Goal: Information Seeking & Learning: Learn about a topic

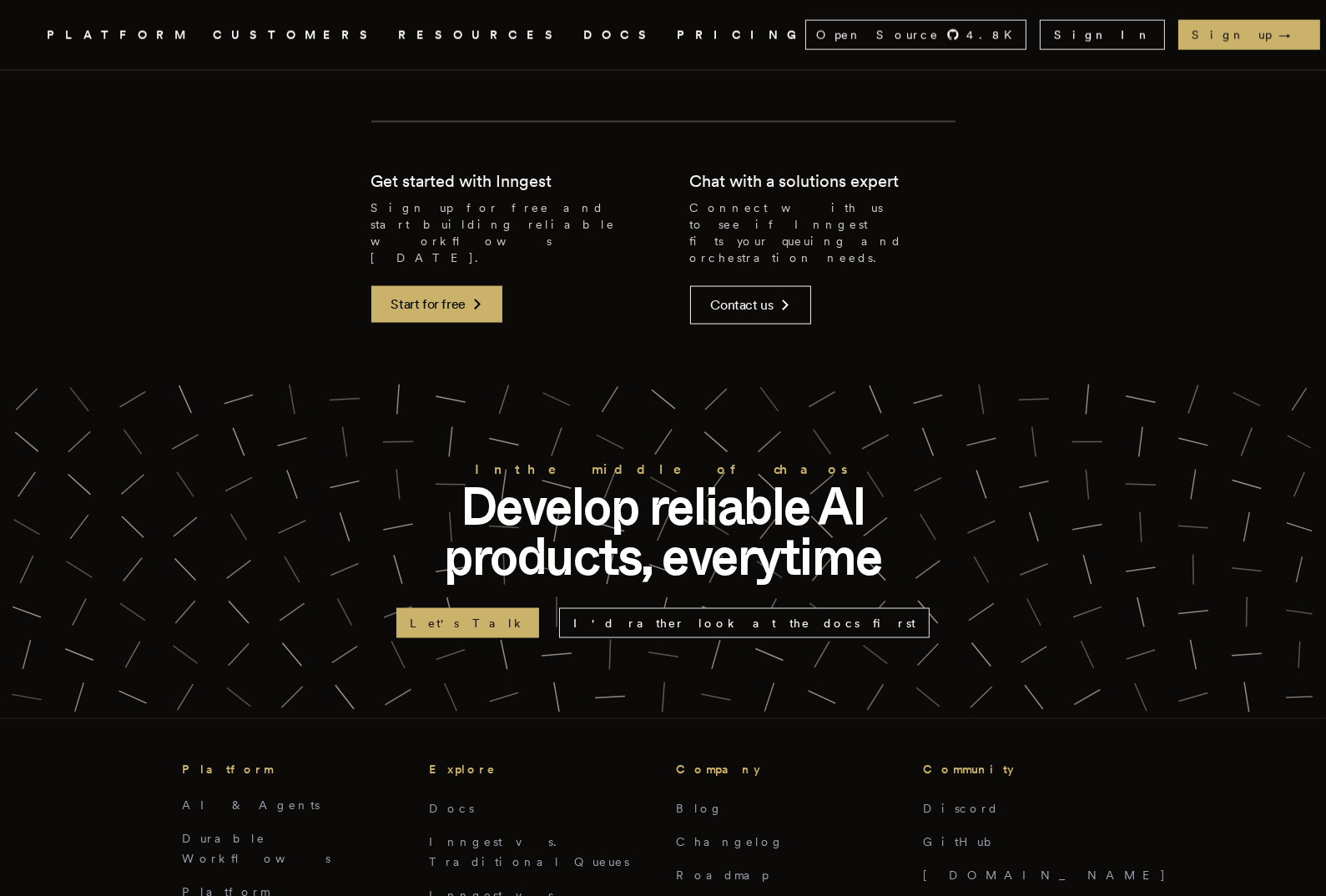
scroll to position [3900, 0]
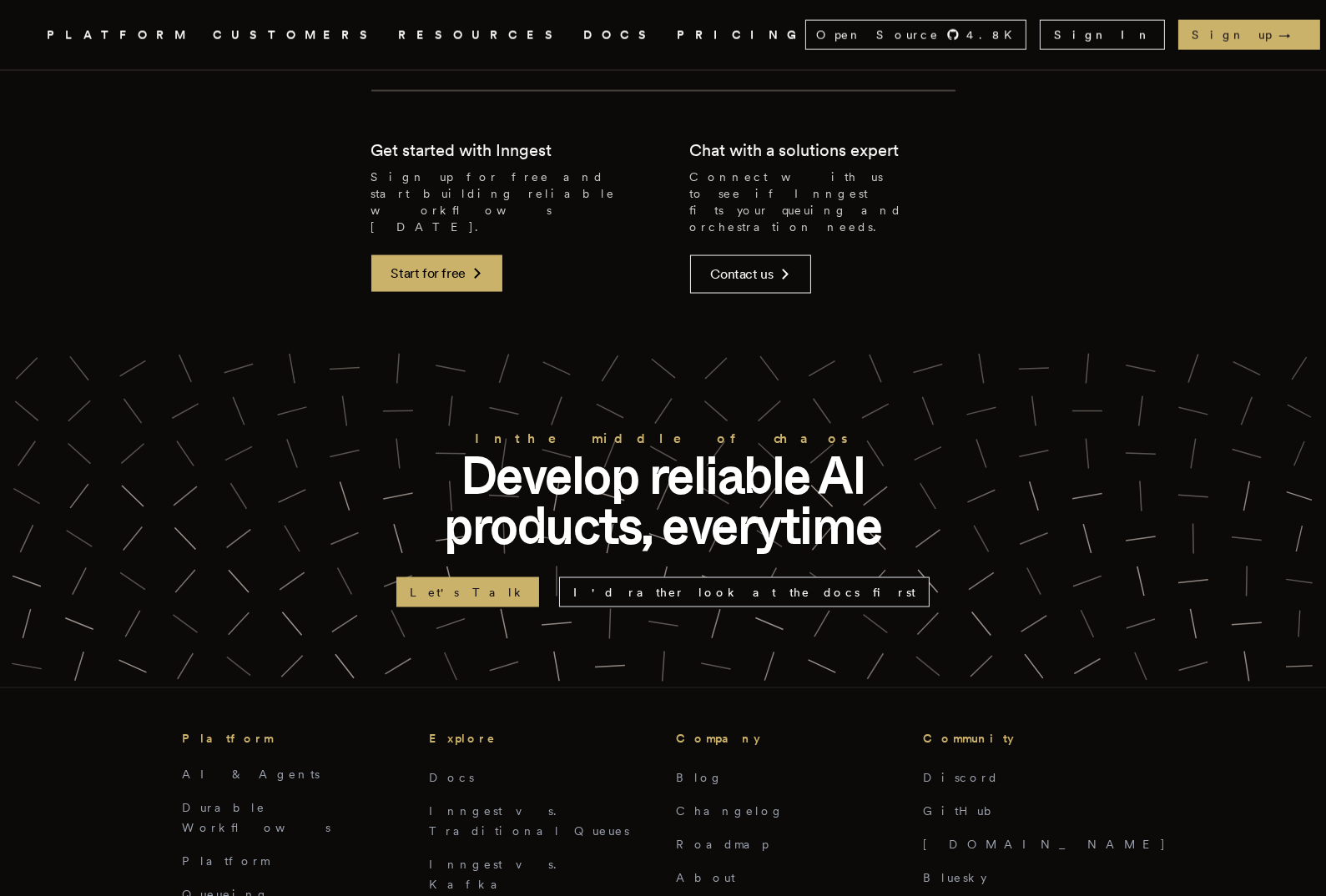
drag, startPoint x: 544, startPoint y: 439, endPoint x: 289, endPoint y: 0, distance: 507.7
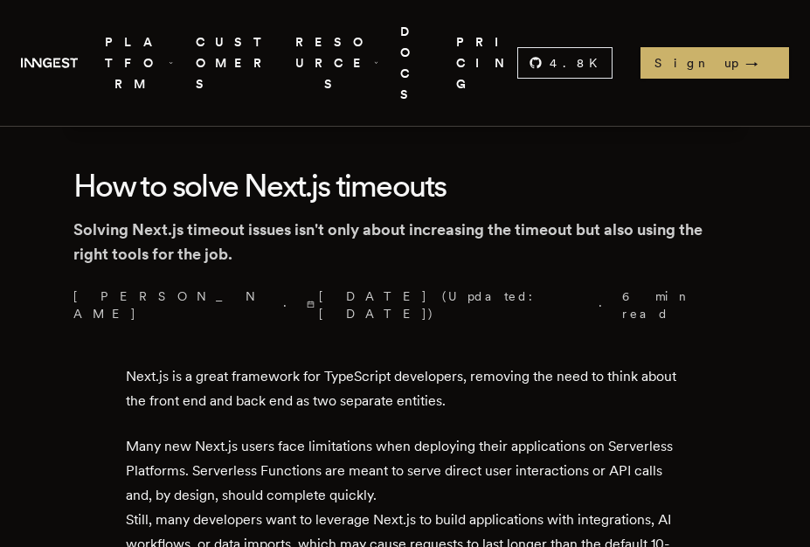
scroll to position [460, 0]
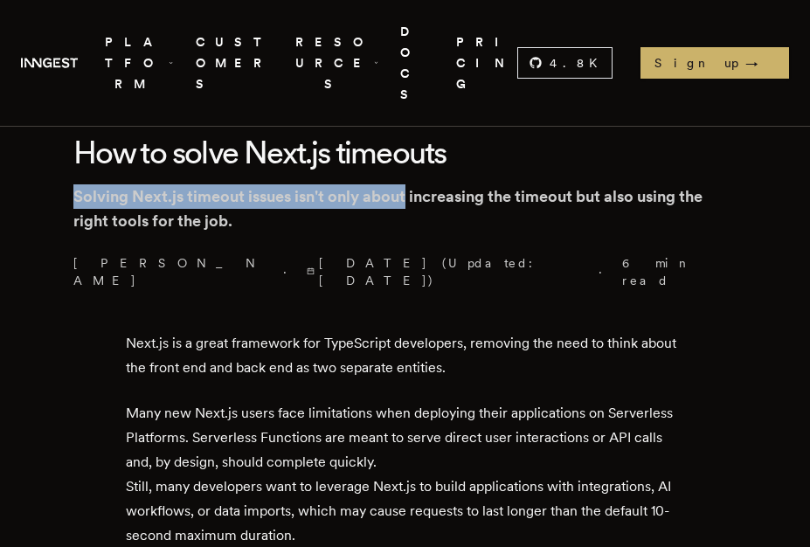
drag, startPoint x: 80, startPoint y: 146, endPoint x: 421, endPoint y: 147, distance: 340.7
click at [418, 184] on p "Solving Next.js timeout issues isn't only about increasing the timeout but also…" at bounding box center [405, 208] width 664 height 49
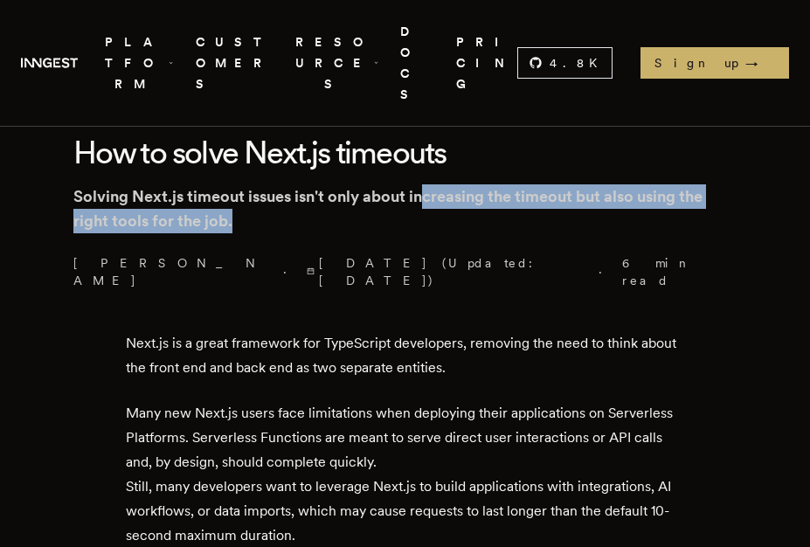
drag, startPoint x: 430, startPoint y: 148, endPoint x: 705, endPoint y: 166, distance: 275.8
click at [705, 184] on p "Solving Next.js timeout issues isn't only about increasing the timeout but also…" at bounding box center [405, 208] width 664 height 49
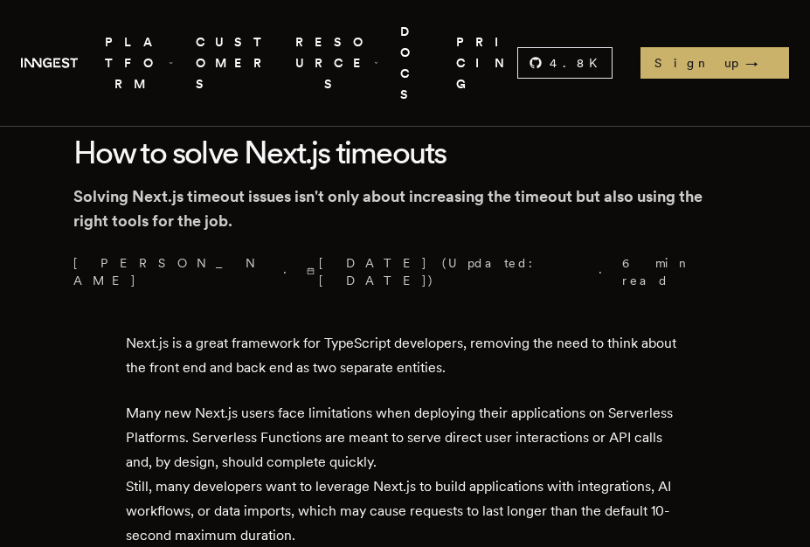
click at [90, 184] on p "Solving Next.js timeout issues isn't only about increasing the timeout but also…" at bounding box center [405, 208] width 664 height 49
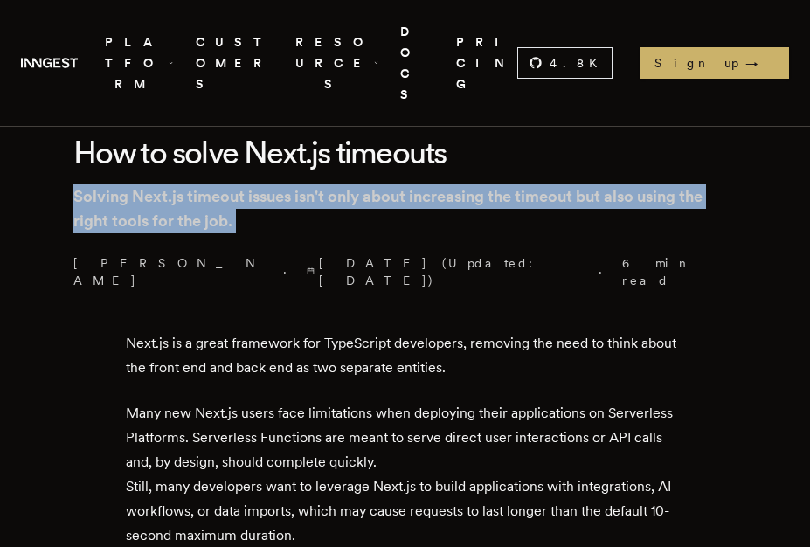
click at [90, 184] on p "Solving Next.js timeout issues isn't only about increasing the timeout but also…" at bounding box center [405, 208] width 664 height 49
click at [276, 184] on p "Solving Next.js timeout issues isn't only about increasing the timeout but also…" at bounding box center [405, 208] width 664 height 49
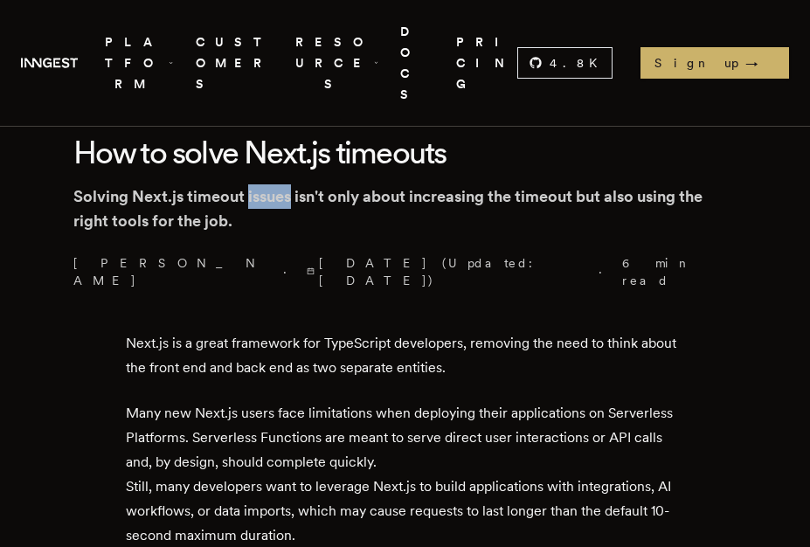
click at [276, 184] on p "Solving Next.js timeout issues isn't only about increasing the timeout but also…" at bounding box center [405, 208] width 664 height 49
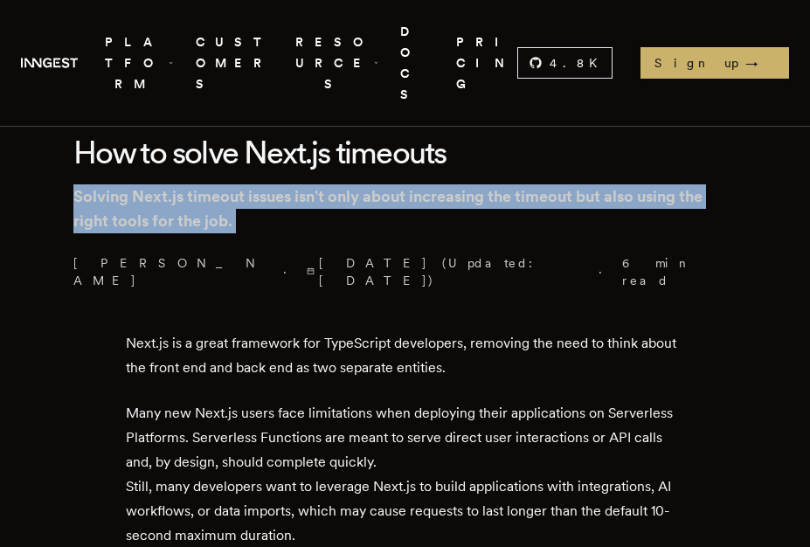
click at [276, 184] on p "Solving Next.js timeout issues isn't only about increasing the timeout but also…" at bounding box center [405, 208] width 664 height 49
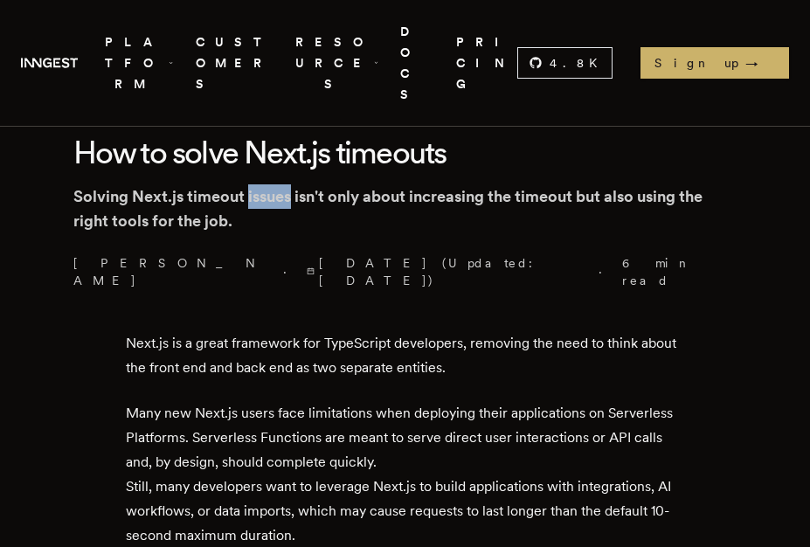
click at [276, 184] on p "Solving Next.js timeout issues isn't only about increasing the timeout but also…" at bounding box center [405, 208] width 664 height 49
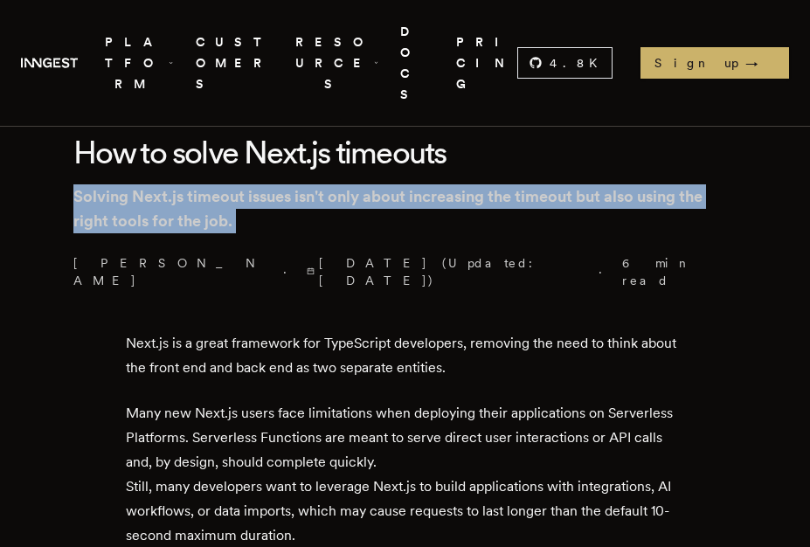
click at [276, 184] on p "Solving Next.js timeout issues isn't only about increasing the timeout but also…" at bounding box center [405, 208] width 664 height 49
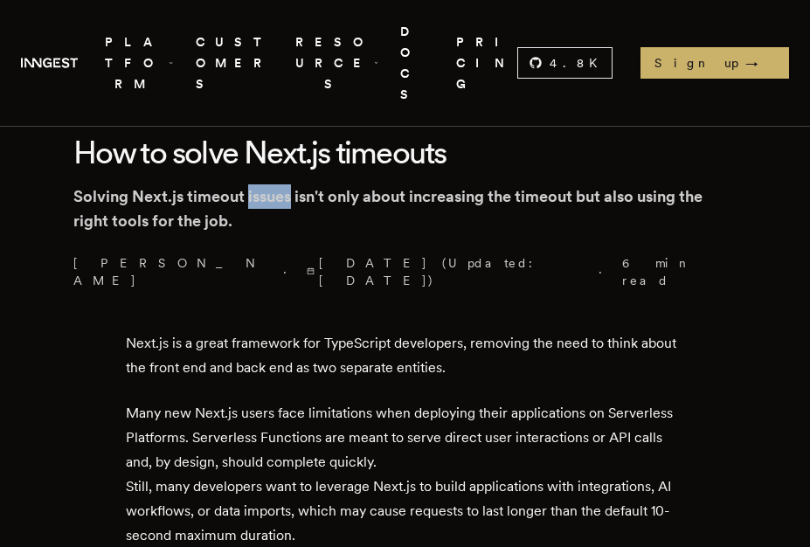
click at [276, 184] on p "Solving Next.js timeout issues isn't only about increasing the timeout but also…" at bounding box center [405, 208] width 664 height 49
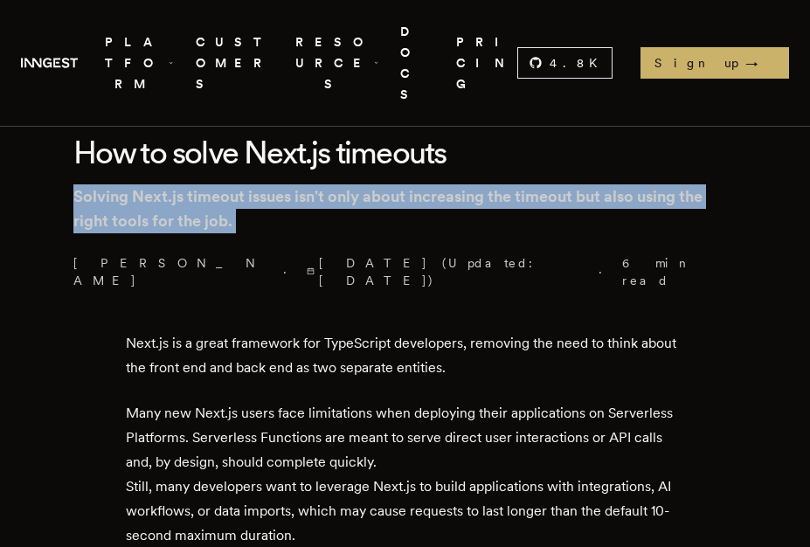
click at [276, 184] on p "Solving Next.js timeout issues isn't only about increasing the timeout but also…" at bounding box center [405, 208] width 664 height 49
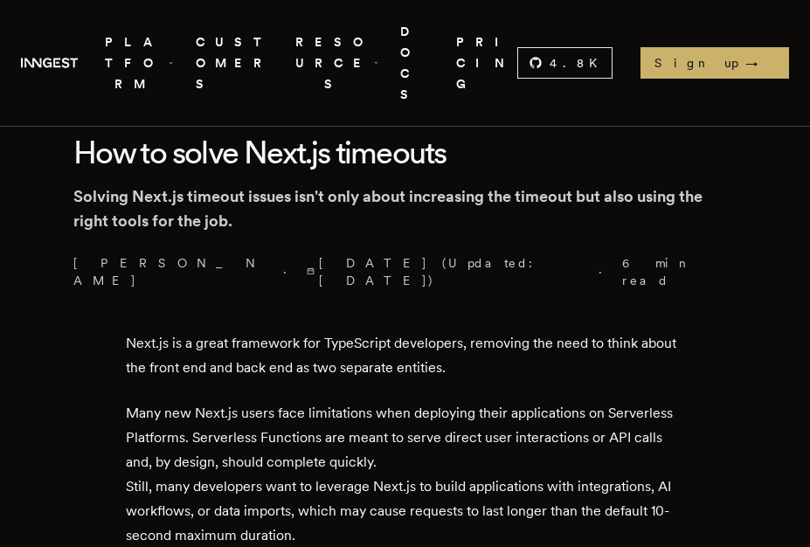
click at [433, 331] on p "Next.js is a great framework for TypeScript developers, removing the need to th…" at bounding box center [405, 355] width 559 height 49
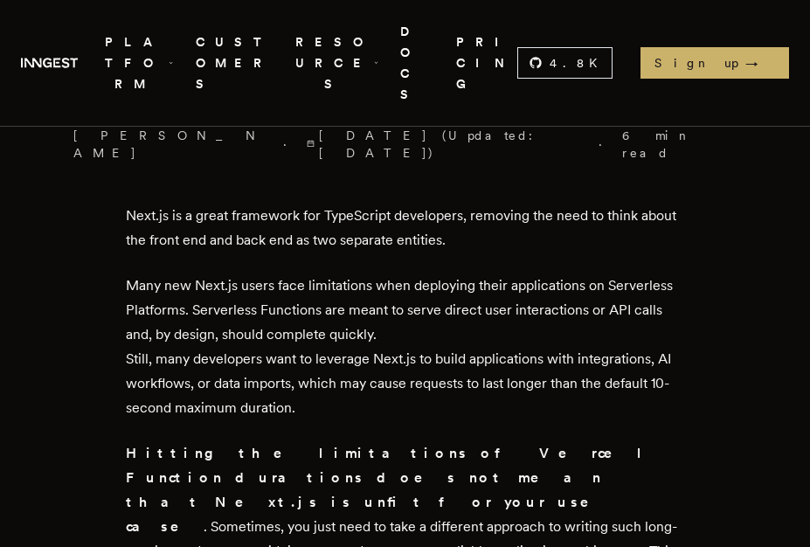
scroll to position [628, 0]
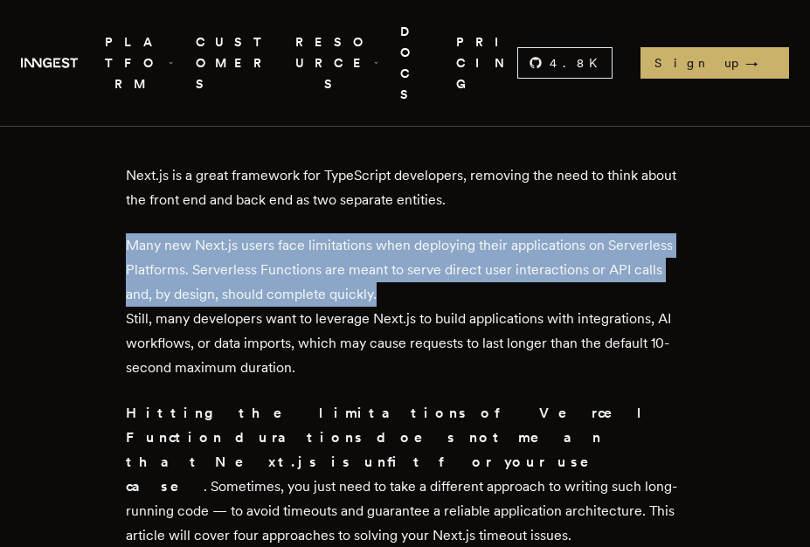
drag, startPoint x: 132, startPoint y: 179, endPoint x: 657, endPoint y: 224, distance: 526.9
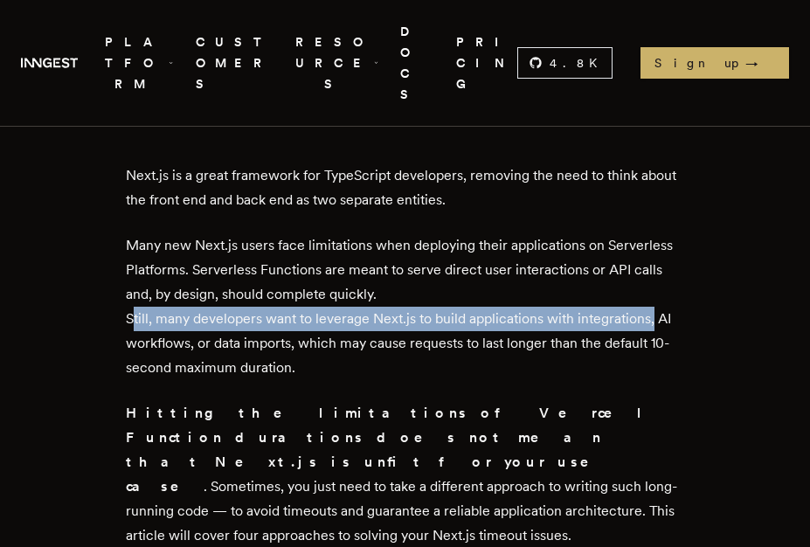
drag, startPoint x: 121, startPoint y: 247, endPoint x: 647, endPoint y: 247, distance: 526.7
drag, startPoint x: 121, startPoint y: 271, endPoint x: 344, endPoint y: 293, distance: 223.9
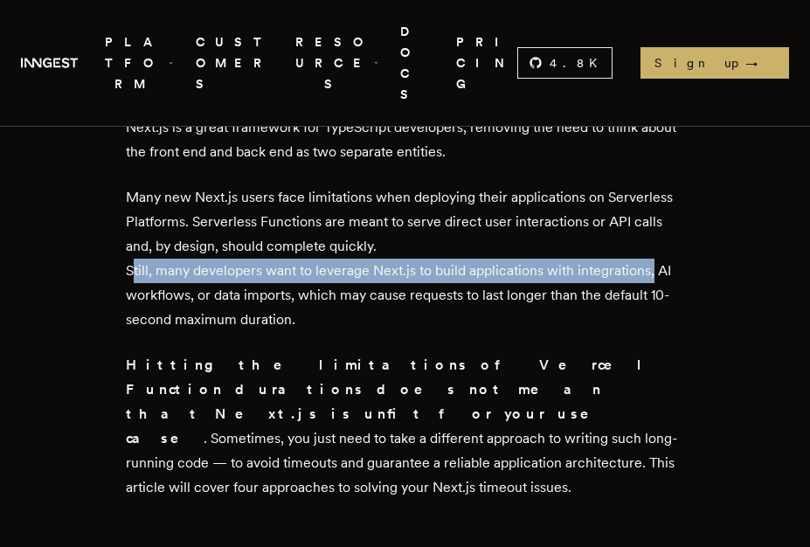
scroll to position [752, 0]
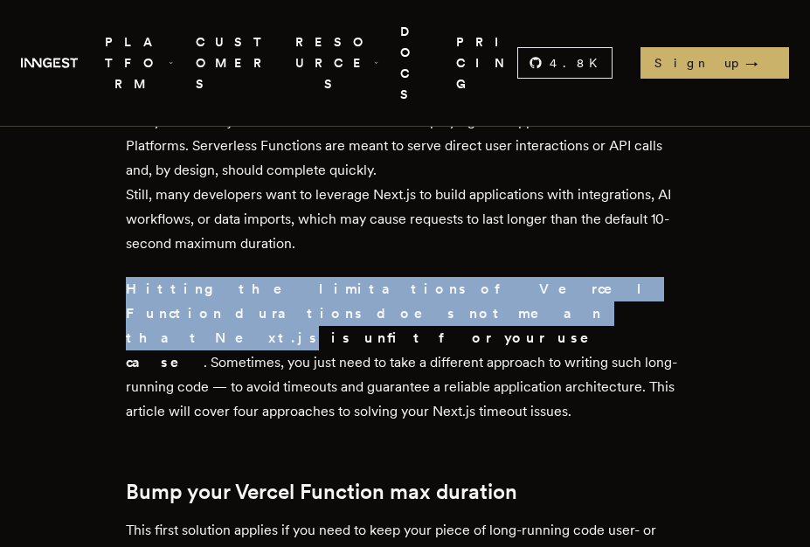
drag, startPoint x: 121, startPoint y: 216, endPoint x: 619, endPoint y: 213, distance: 497.9
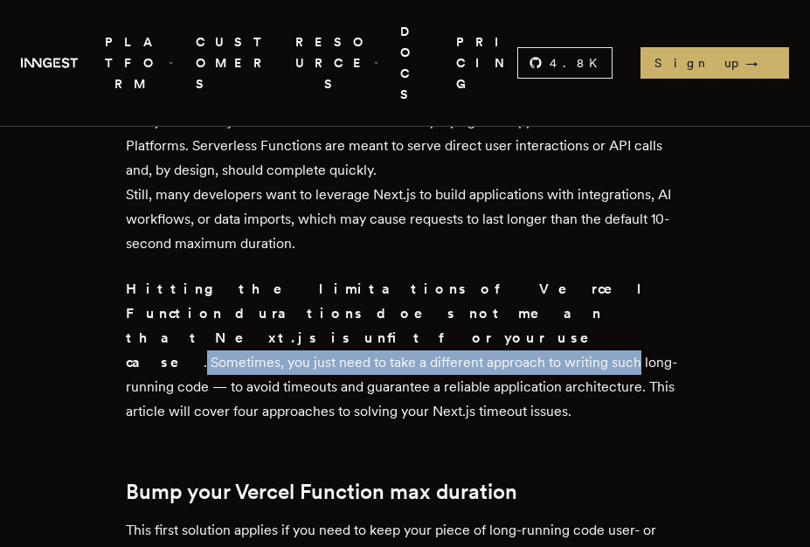
drag, startPoint x: 238, startPoint y: 242, endPoint x: 668, endPoint y: 248, distance: 429.8
click at [668, 277] on p "Hitting the limitations of Vercel Function durations does not mean that Next.js…" at bounding box center [405, 350] width 559 height 147
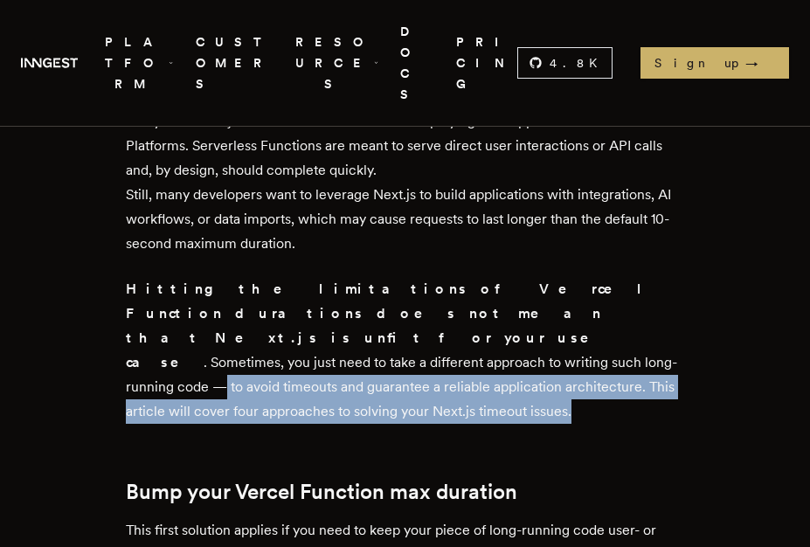
drag, startPoint x: 263, startPoint y: 267, endPoint x: 604, endPoint y: 297, distance: 342.0
click at [604, 297] on p "Hitting the limitations of Vercel Function durations does not mean that Next.js…" at bounding box center [405, 350] width 559 height 147
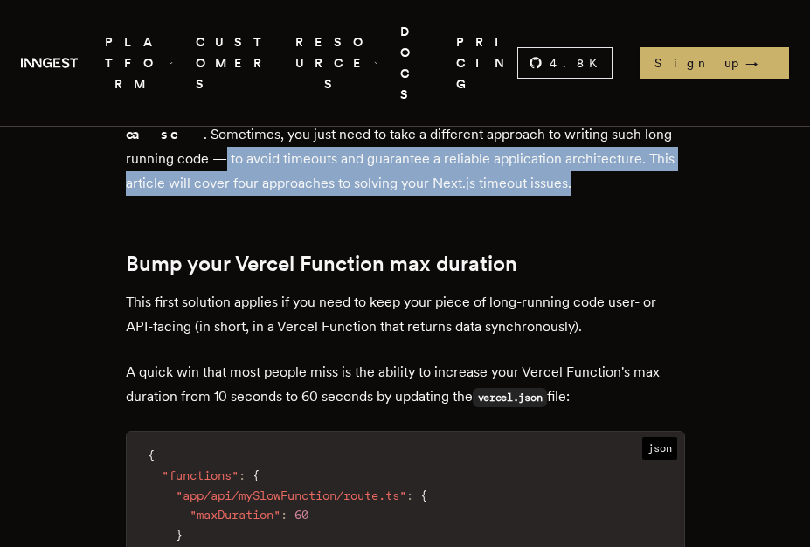
scroll to position [982, 0]
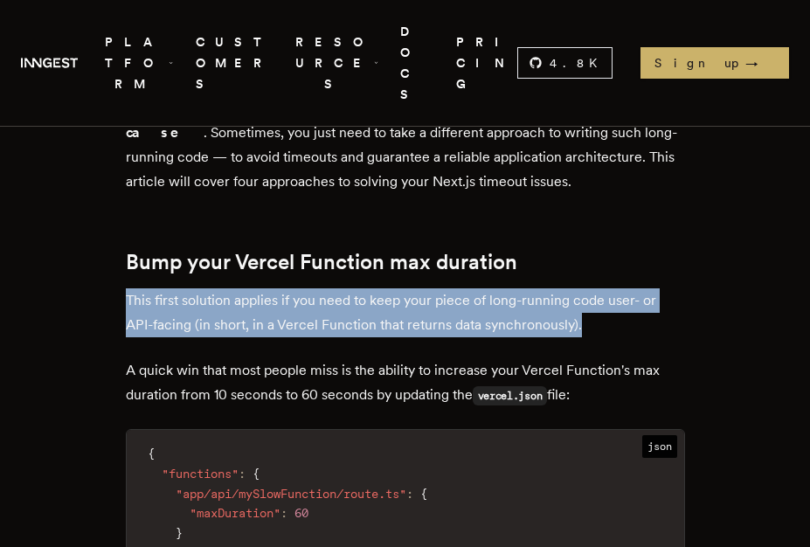
drag, startPoint x: 121, startPoint y: 178, endPoint x: 590, endPoint y: 200, distance: 468.7
drag, startPoint x: 120, startPoint y: 252, endPoint x: 653, endPoint y: 279, distance: 534.3
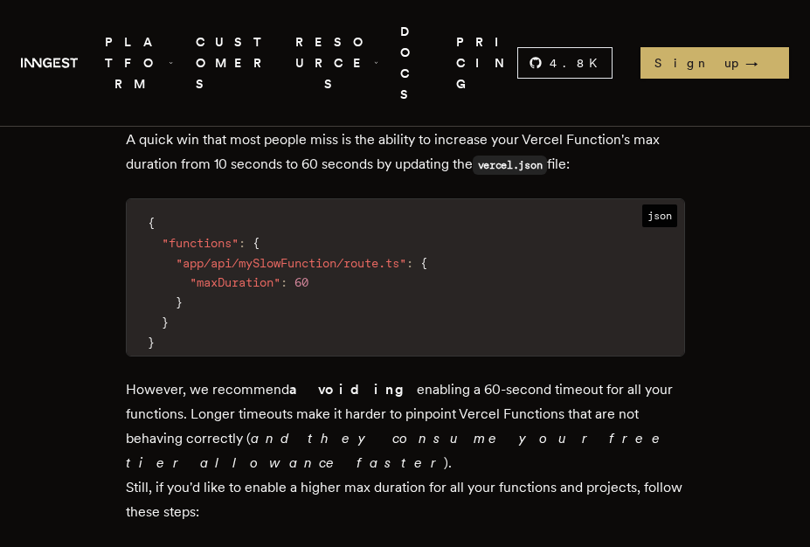
scroll to position [1242, 0]
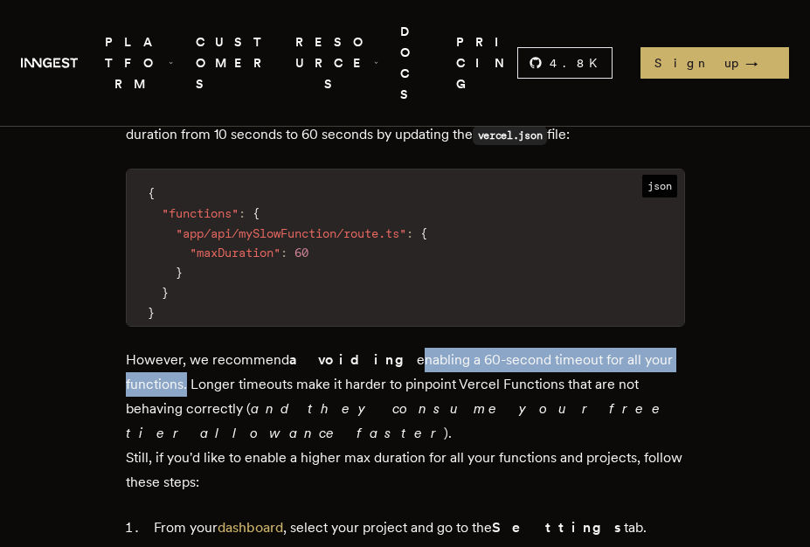
drag, startPoint x: 345, startPoint y: 246, endPoint x: 662, endPoint y: 249, distance: 317.1
click at [662, 348] on p "However, we recommend avoiding enabling a 60-second timeout for all your functi…" at bounding box center [405, 421] width 559 height 147
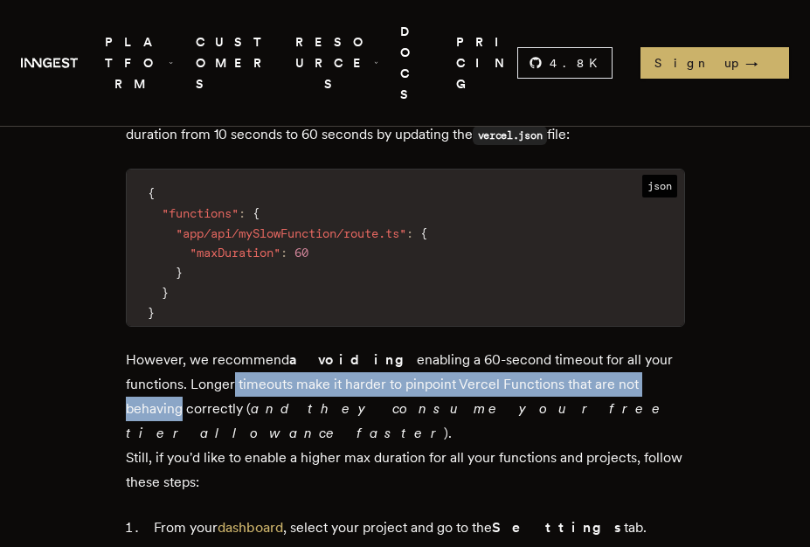
drag, startPoint x: 165, startPoint y: 262, endPoint x: 624, endPoint y: 275, distance: 458.8
click at [624, 348] on p "However, we recommend avoiding enabling a 60-second timeout for all your functi…" at bounding box center [405, 421] width 559 height 147
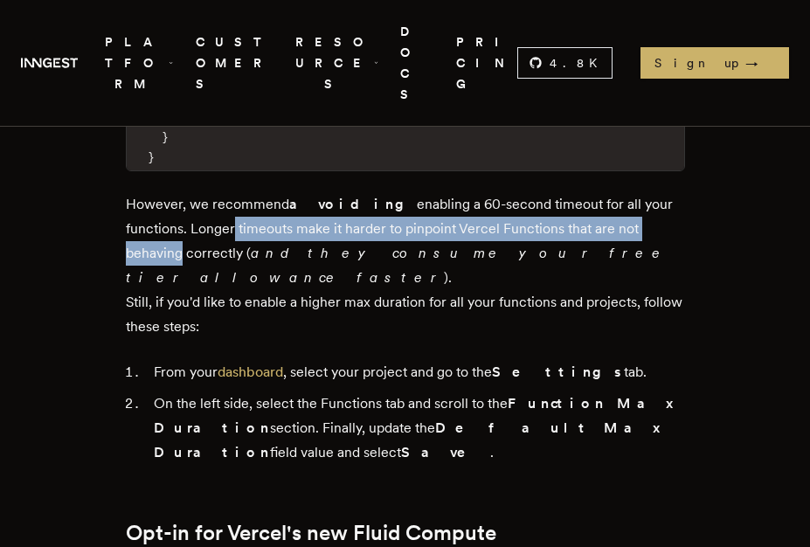
scroll to position [1399, 0]
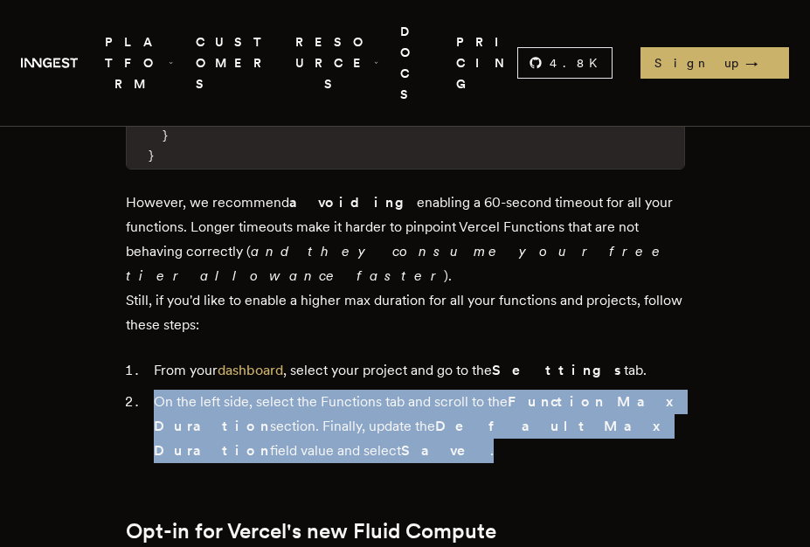
drag, startPoint x: 148, startPoint y: 259, endPoint x: 652, endPoint y: 276, distance: 503.4
click at [652, 390] on li "On the left side, select the Functions tab and scroll to the Function Max Durat…" at bounding box center [416, 426] width 536 height 73
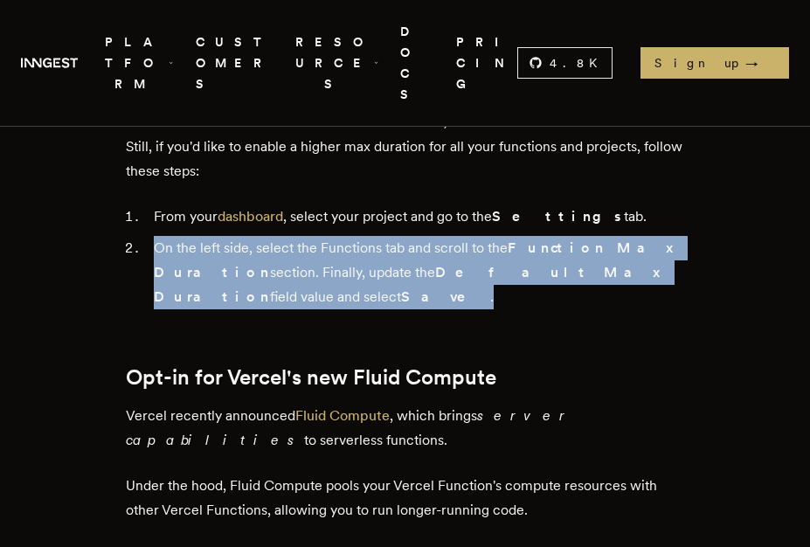
scroll to position [1582, 0]
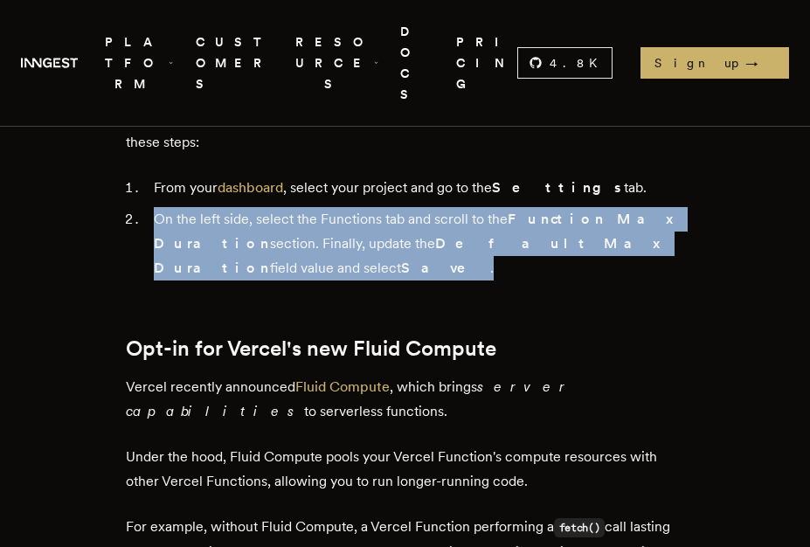
drag, startPoint x: 121, startPoint y: 223, endPoint x: 279, endPoint y: 255, distance: 160.5
click at [279, 375] on p "Vercel recently announced Fluid Compute , which brings server capabilities to s…" at bounding box center [405, 399] width 559 height 49
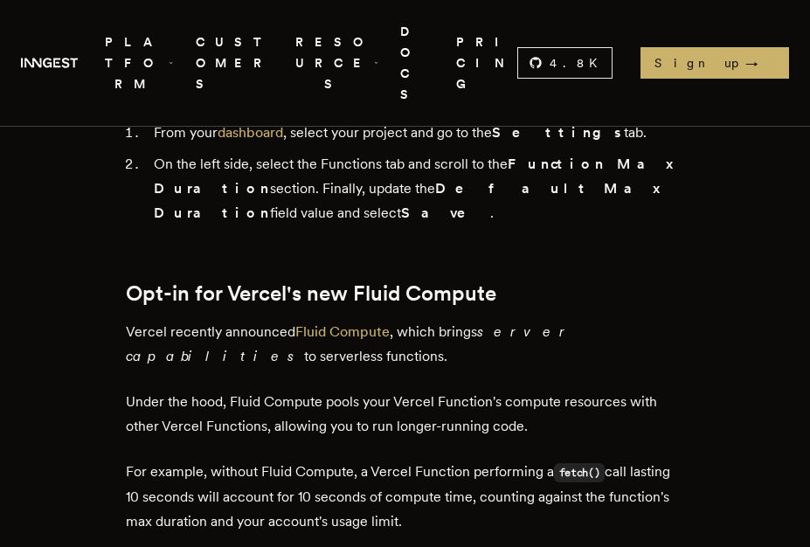
scroll to position [1637, 0]
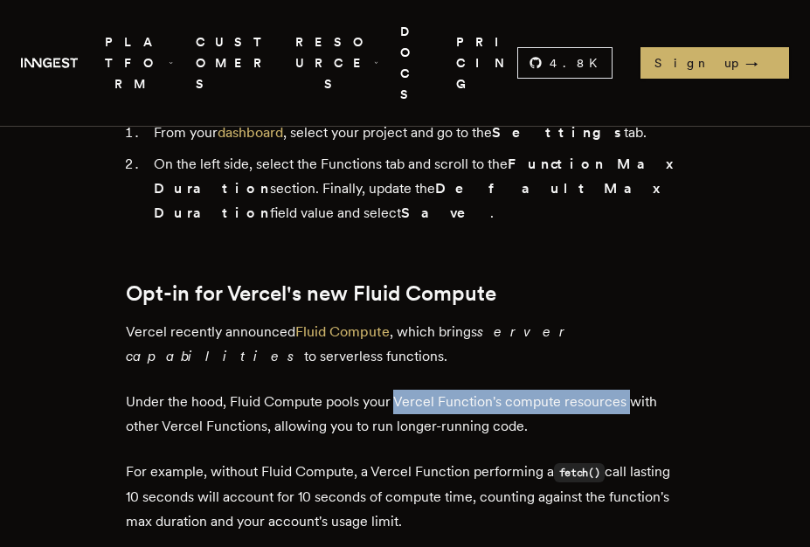
drag, startPoint x: 394, startPoint y: 231, endPoint x: 627, endPoint y: 245, distance: 233.6
click at [627, 390] on p "Under the hood, Fluid Compute pools your Vercel Function's compute resources wi…" at bounding box center [405, 414] width 559 height 49
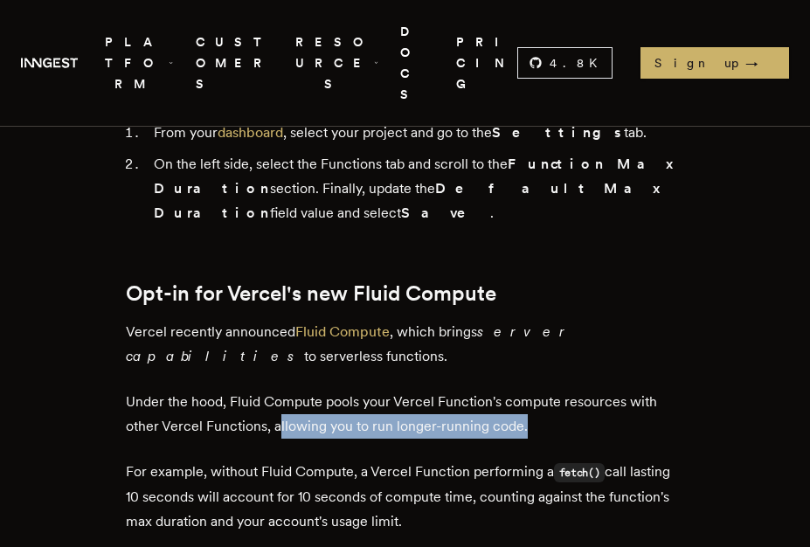
drag, startPoint x: 277, startPoint y: 259, endPoint x: 530, endPoint y: 259, distance: 253.3
click at [530, 390] on p "Under the hood, Fluid Compute pools your Vercel Function's compute resources wi…" at bounding box center [405, 414] width 559 height 49
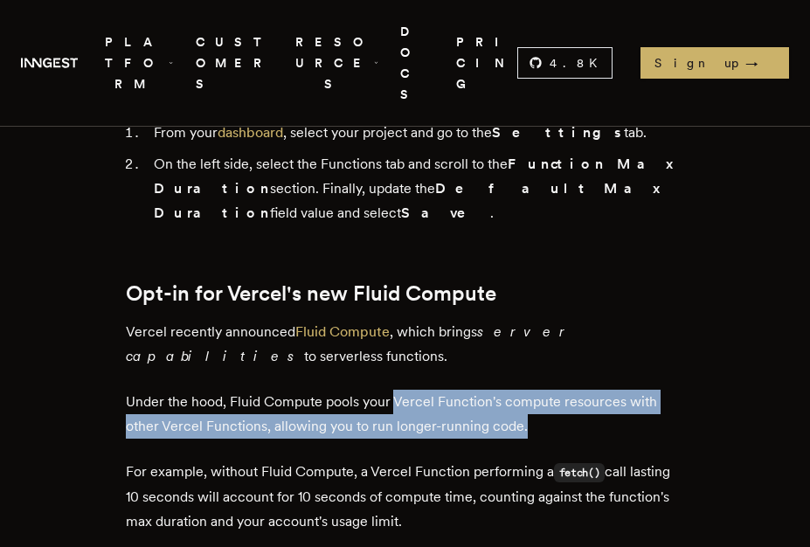
drag, startPoint x: 394, startPoint y: 231, endPoint x: 619, endPoint y: 270, distance: 228.8
click at [648, 390] on p "Under the hood, Fluid Compute pools your Vercel Function's compute resources wi…" at bounding box center [405, 414] width 559 height 49
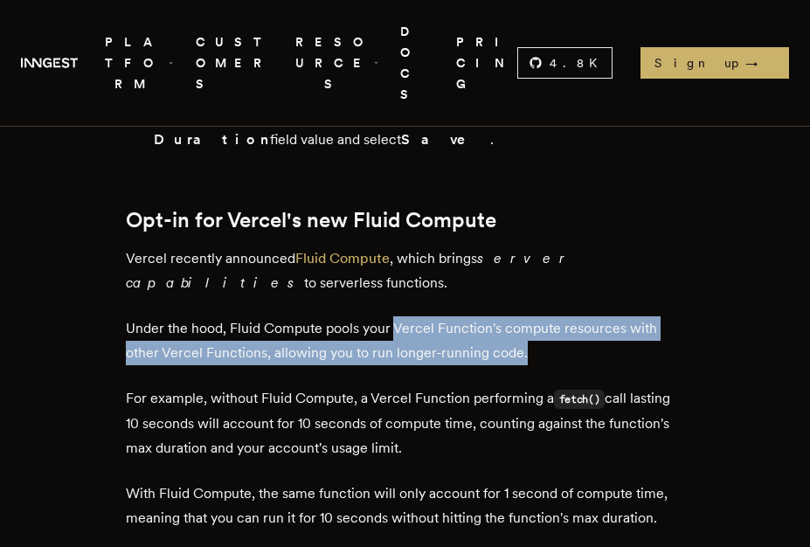
scroll to position [1711, 0]
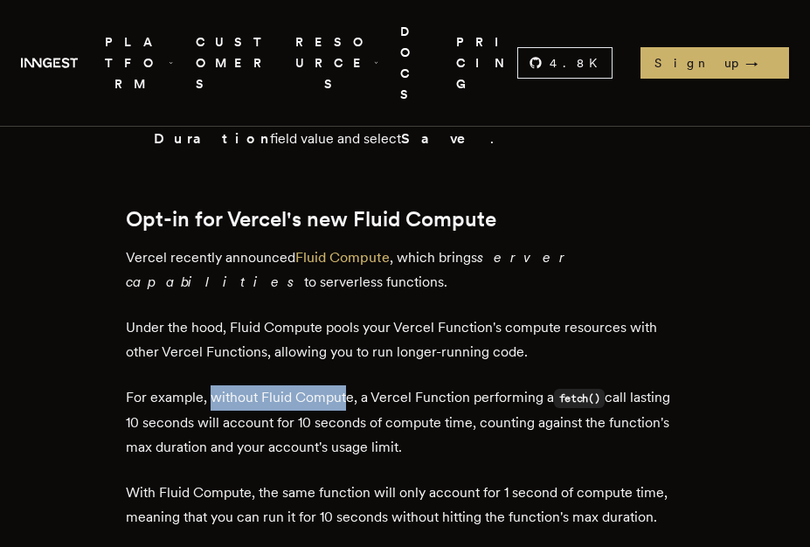
drag, startPoint x: 208, startPoint y: 233, endPoint x: 346, endPoint y: 229, distance: 138.1
click at [346, 385] on p "For example, without Fluid Compute, a Vercel Function performing a fetch() call…" at bounding box center [405, 422] width 559 height 74
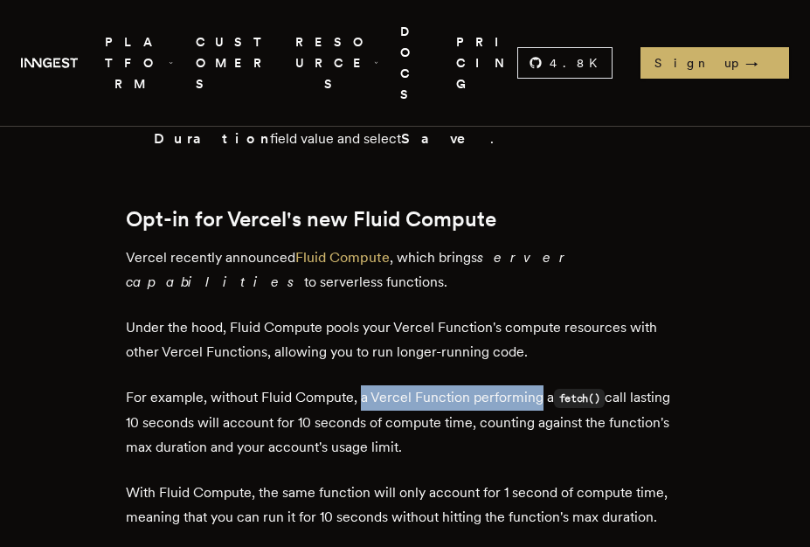
drag, startPoint x: 357, startPoint y: 228, endPoint x: 535, endPoint y: 228, distance: 178.2
click at [535, 385] on p "For example, without Fluid Compute, a Vercel Function performing a fetch() call…" at bounding box center [405, 422] width 559 height 74
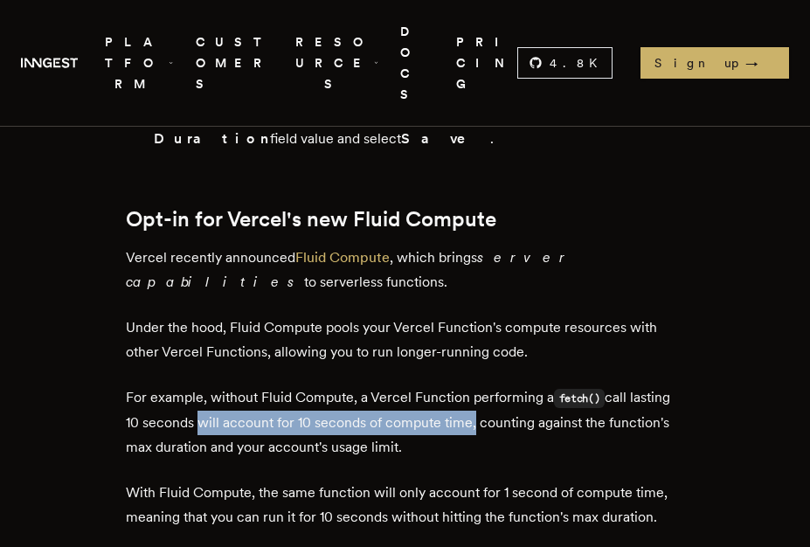
drag, startPoint x: 191, startPoint y: 258, endPoint x: 466, endPoint y: 257, distance: 274.3
click at [466, 385] on p "For example, without Fluid Compute, a Vercel Function performing a fetch() call…" at bounding box center [405, 422] width 559 height 74
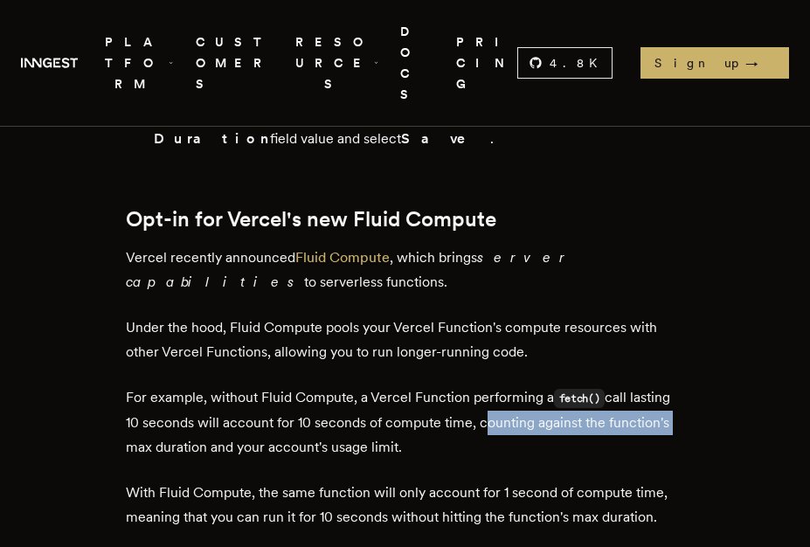
drag, startPoint x: 479, startPoint y: 258, endPoint x: 668, endPoint y: 259, distance: 189.6
click at [668, 385] on p "For example, without Fluid Compute, a Vercel Function performing a fetch() call…" at bounding box center [405, 422] width 559 height 74
drag, startPoint x: 168, startPoint y: 278, endPoint x: 418, endPoint y: 282, distance: 250.7
click at [418, 385] on p "For example, without Fluid Compute, a Vercel Function performing a fetch() call…" at bounding box center [405, 422] width 559 height 74
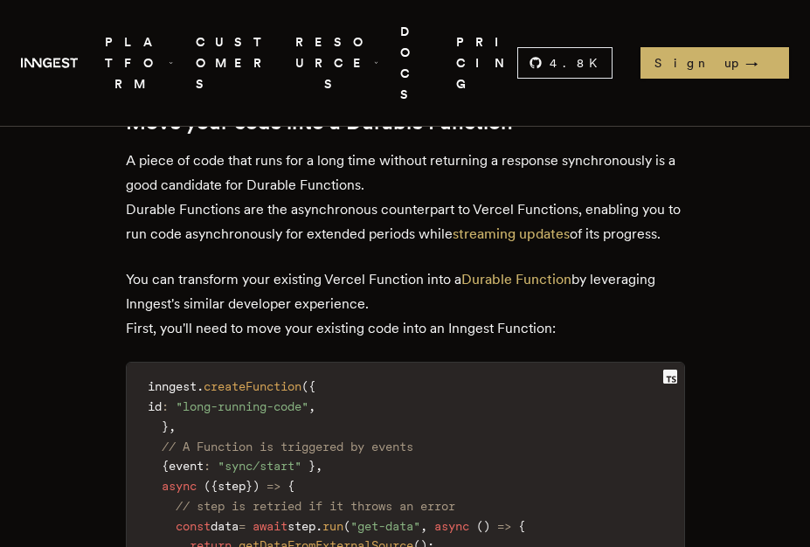
scroll to position [2586, 0]
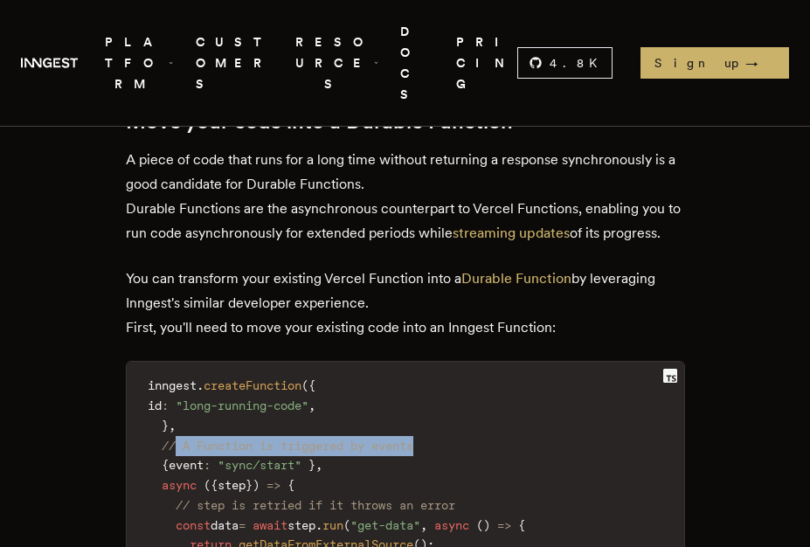
drag, startPoint x: 174, startPoint y: 231, endPoint x: 438, endPoint y: 230, distance: 263.8
click at [438, 372] on code "inngest . createFunction ( { id : "long-running-code" , } , // A Function is tr…" at bounding box center [405, 544] width 557 height 345
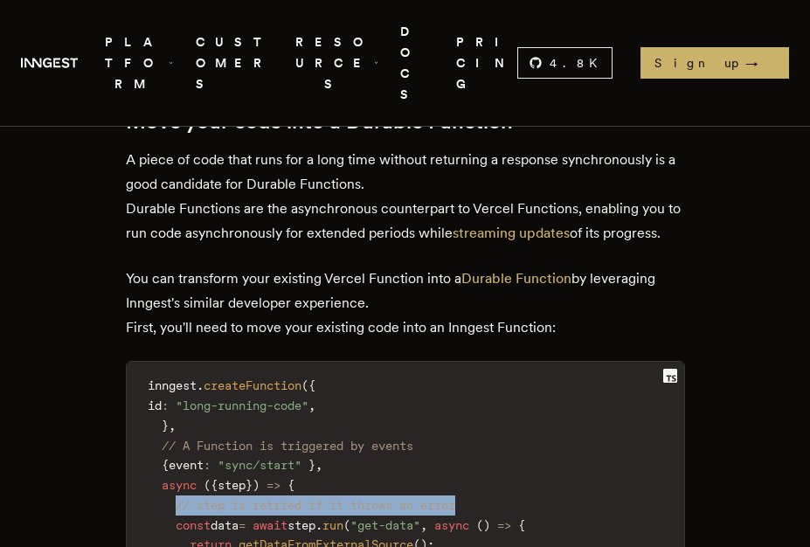
drag, startPoint x: 176, startPoint y: 287, endPoint x: 476, endPoint y: 287, distance: 300.5
click at [476, 372] on code "inngest . createFunction ( { id : "long-running-code" , } , // A Function is tr…" at bounding box center [405, 544] width 557 height 345
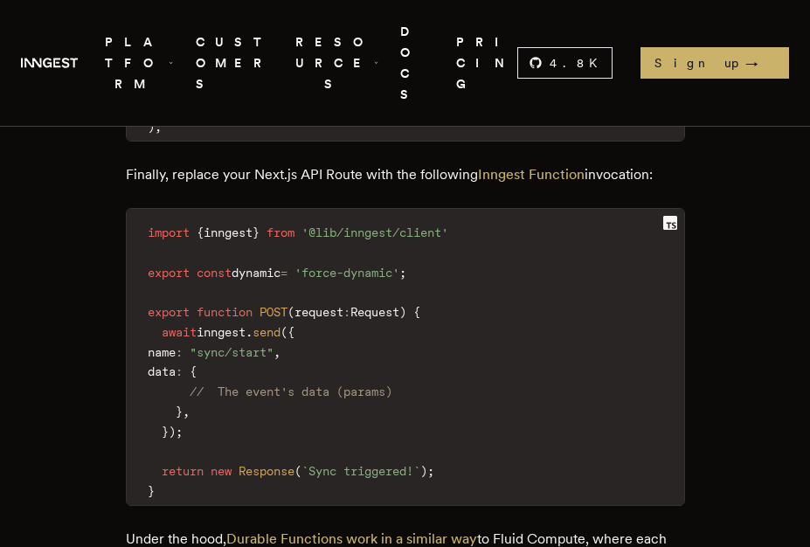
scroll to position [3194, 0]
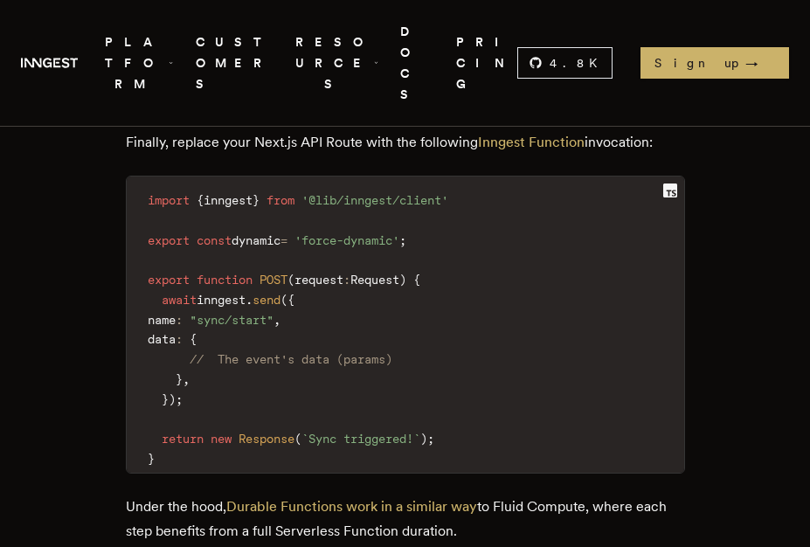
click at [575, 494] on p "Under the hood, Durable Functions work in a similar way to Fluid Compute, where…" at bounding box center [405, 518] width 559 height 49
drag, startPoint x: 128, startPoint y: 314, endPoint x: 468, endPoint y: 320, distance: 339.8
click at [468, 494] on p "Under the hood, Durable Functions work in a similar way to Fluid Compute, where…" at bounding box center [405, 518] width 559 height 49
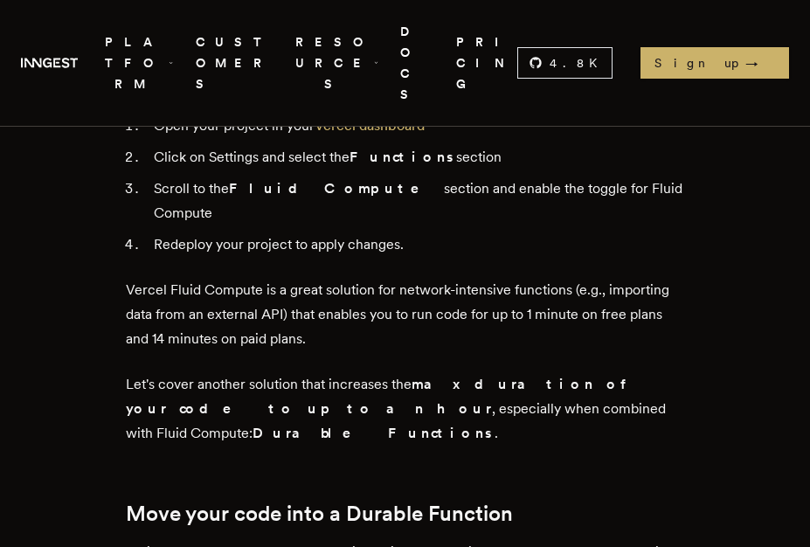
scroll to position [2299, 0]
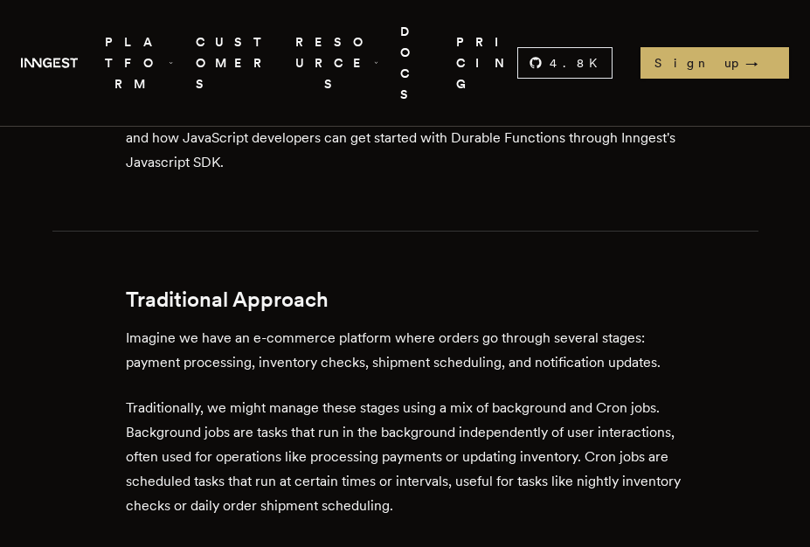
scroll to position [991, 0]
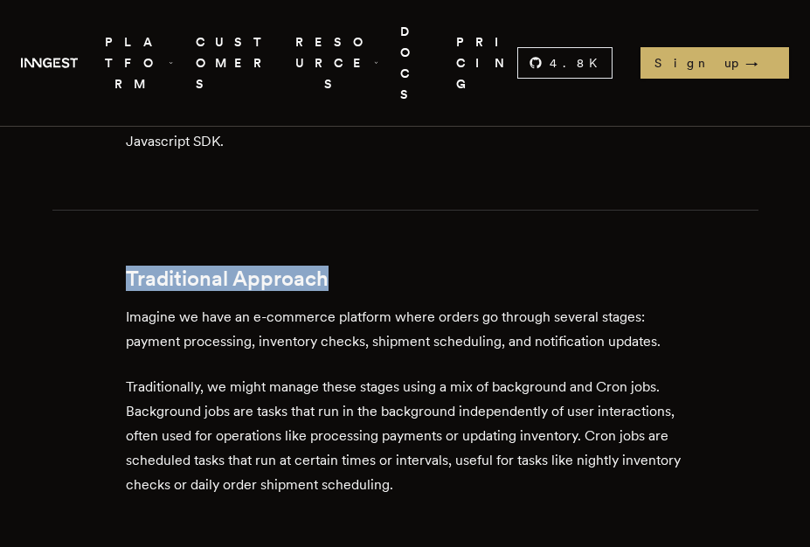
drag, startPoint x: 125, startPoint y: 204, endPoint x: 333, endPoint y: 203, distance: 207.9
click at [333, 266] on h2 "Traditional Approach" at bounding box center [405, 278] width 559 height 24
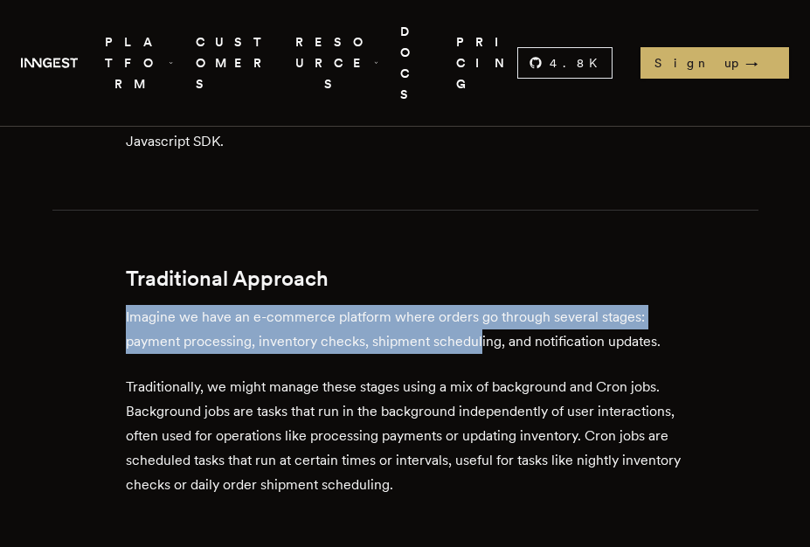
drag, startPoint x: 117, startPoint y: 241, endPoint x: 476, endPoint y: 253, distance: 359.2
click at [510, 305] on p "Imagine we have an e-commerce platform where orders go through several stages: …" at bounding box center [405, 329] width 559 height 49
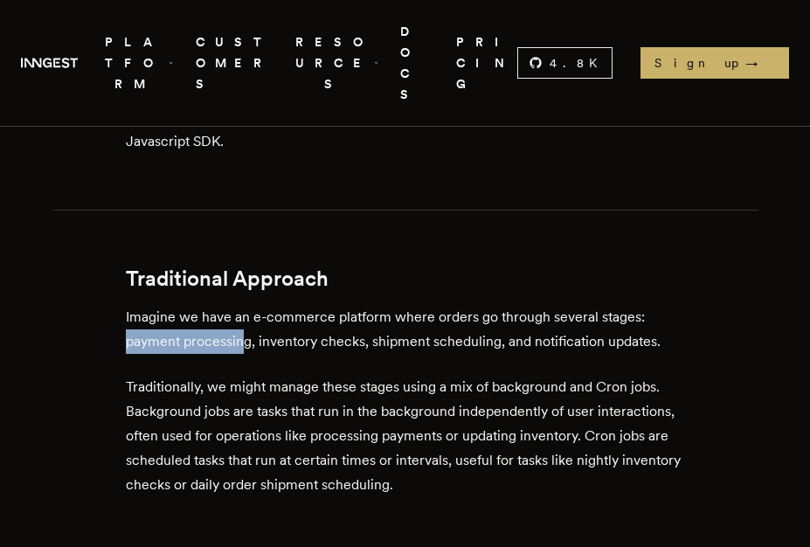
drag, startPoint x: 121, startPoint y: 266, endPoint x: 243, endPoint y: 260, distance: 121.5
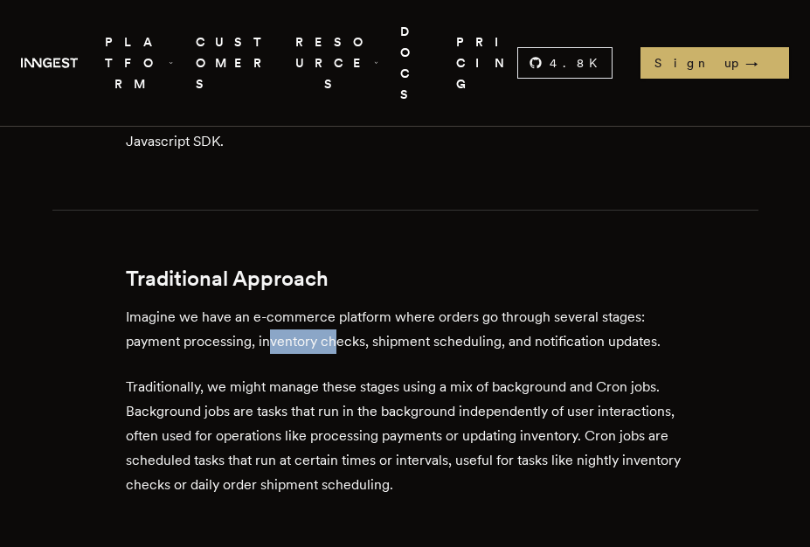
drag, startPoint x: 267, startPoint y: 260, endPoint x: 332, endPoint y: 263, distance: 64.7
click at [332, 305] on p "Imagine we have an e-commerce platform where orders go through several stages: …" at bounding box center [405, 329] width 559 height 49
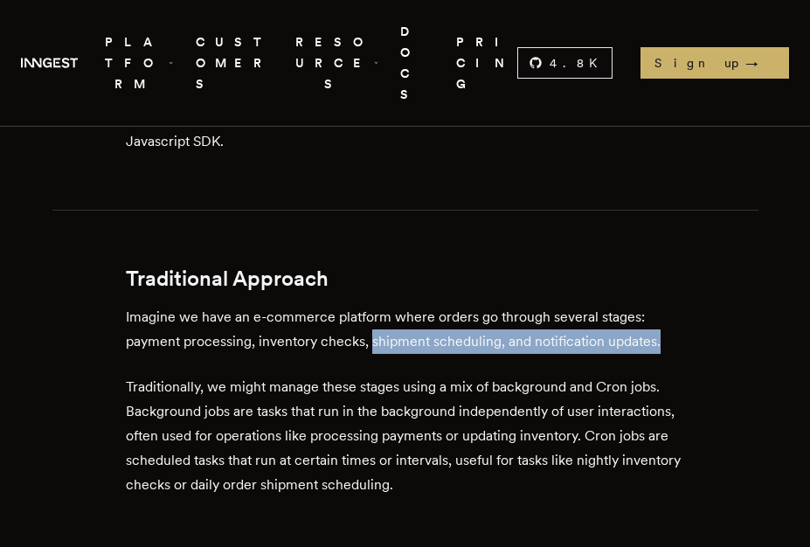
drag, startPoint x: 369, startPoint y: 261, endPoint x: 658, endPoint y: 272, distance: 288.4
click at [658, 305] on p "Imagine we have an e-commerce platform where orders go through several stages: …" at bounding box center [405, 329] width 559 height 49
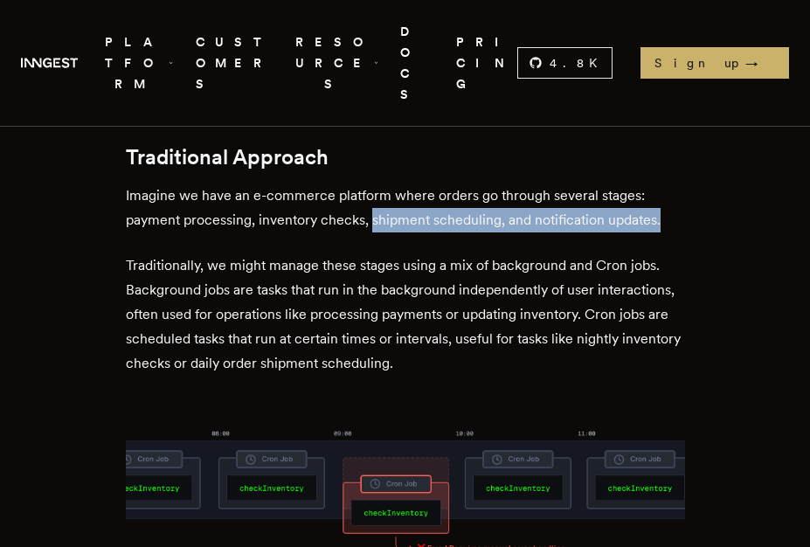
scroll to position [1112, 0]
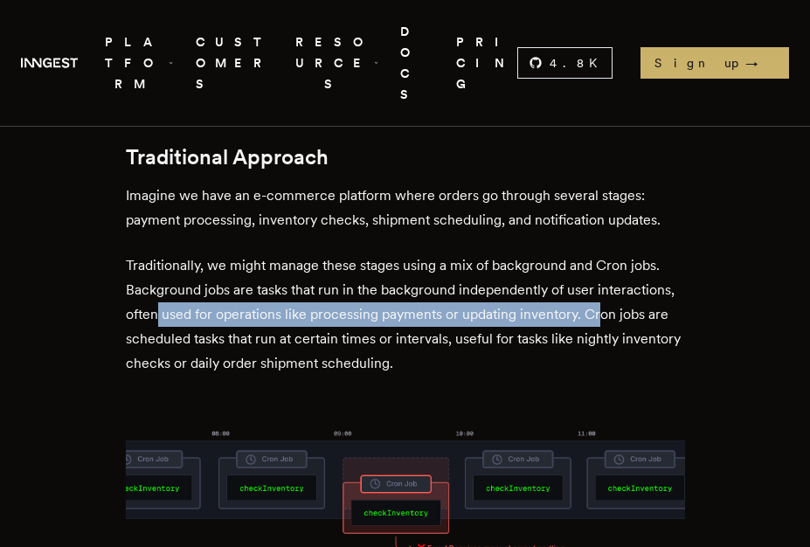
drag, startPoint x: 159, startPoint y: 237, endPoint x: 597, endPoint y: 239, distance: 438.5
click at [597, 253] on p "Traditionally, we might manage these stages using a mix of background and Cron …" at bounding box center [405, 314] width 559 height 122
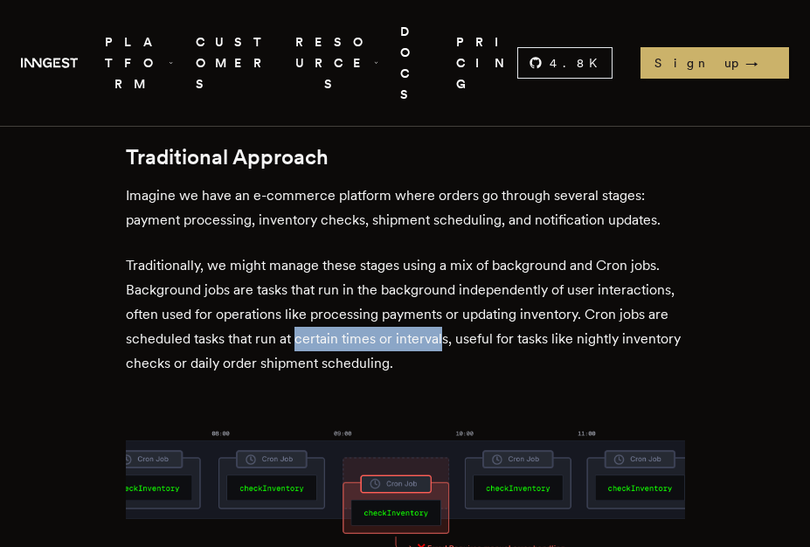
drag, startPoint x: 296, startPoint y: 259, endPoint x: 439, endPoint y: 271, distance: 143.8
click at [439, 271] on p "Traditionally, we might manage these stages using a mix of background and Cron …" at bounding box center [405, 314] width 559 height 122
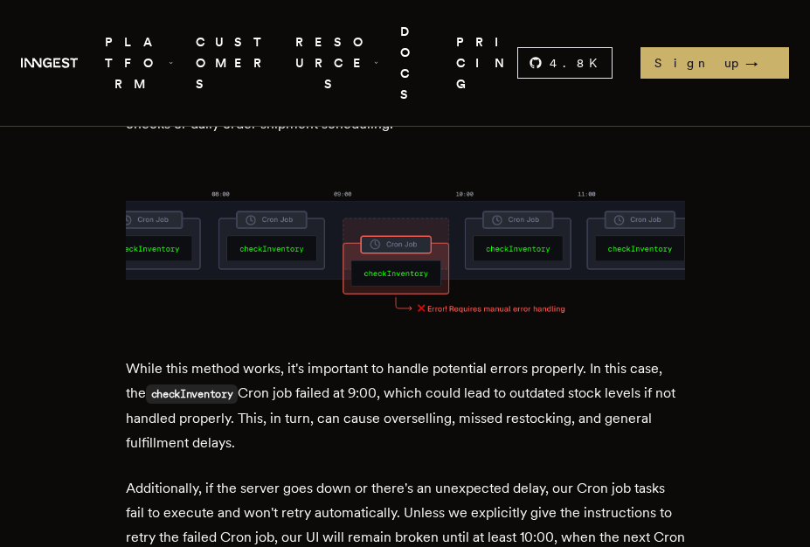
scroll to position [1358, 0]
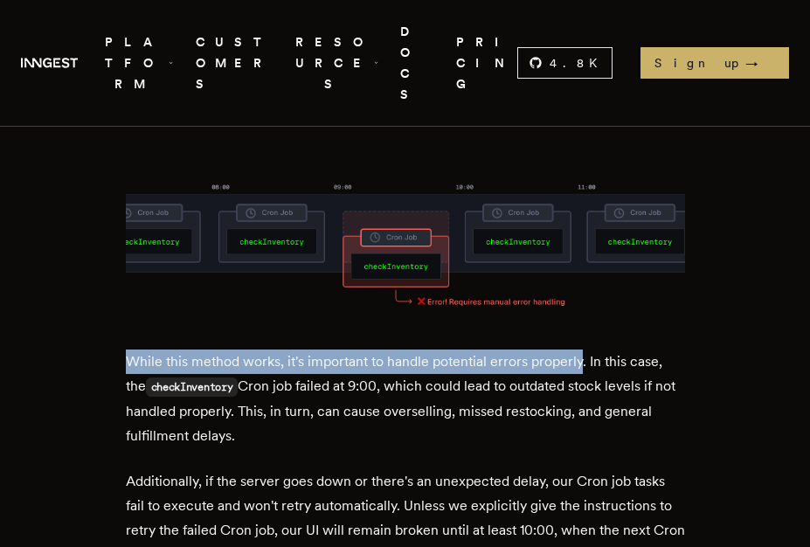
drag, startPoint x: 127, startPoint y: 283, endPoint x: 580, endPoint y: 287, distance: 453.4
click at [580, 349] on p "While this method works, it's important to handle potential errors properly. In…" at bounding box center [405, 398] width 559 height 99
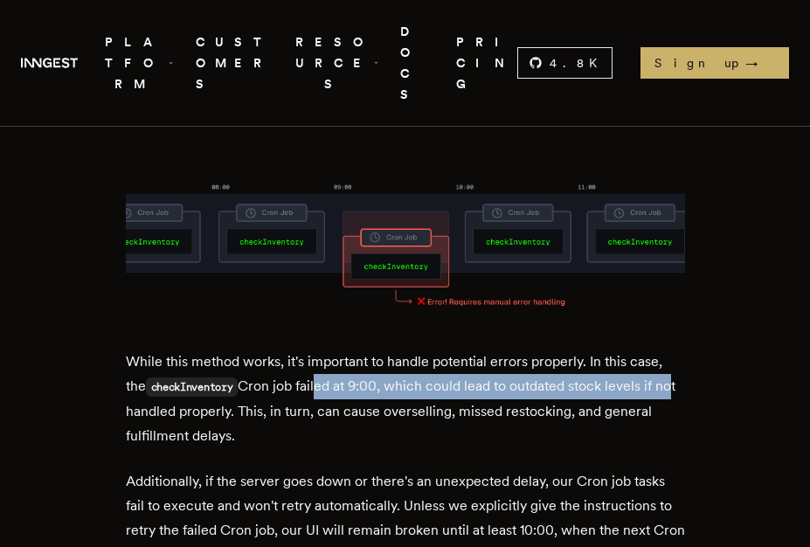
drag, startPoint x: 296, startPoint y: 305, endPoint x: 650, endPoint y: 307, distance: 353.8
click at [650, 349] on p "While this method works, it's important to handle potential errors properly. In…" at bounding box center [405, 398] width 559 height 99
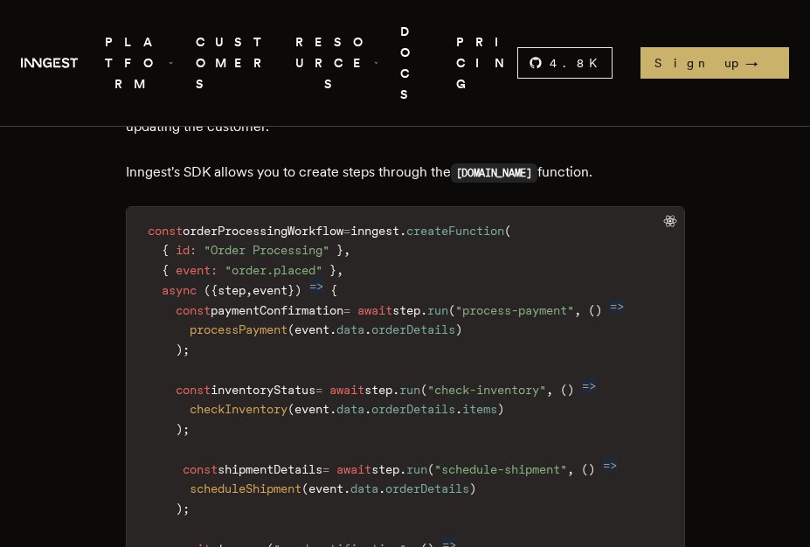
scroll to position [3050, 0]
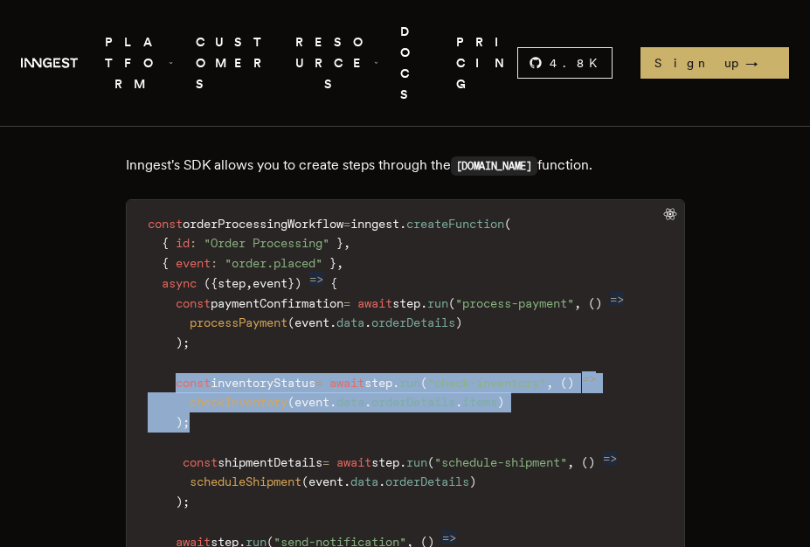
drag, startPoint x: 177, startPoint y: 232, endPoint x: 278, endPoint y: 264, distance: 105.3
click at [278, 264] on code "const orderProcessingWorkflow = inngest . createFunction ( { id : "Order Proces…" at bounding box center [405, 463] width 557 height 504
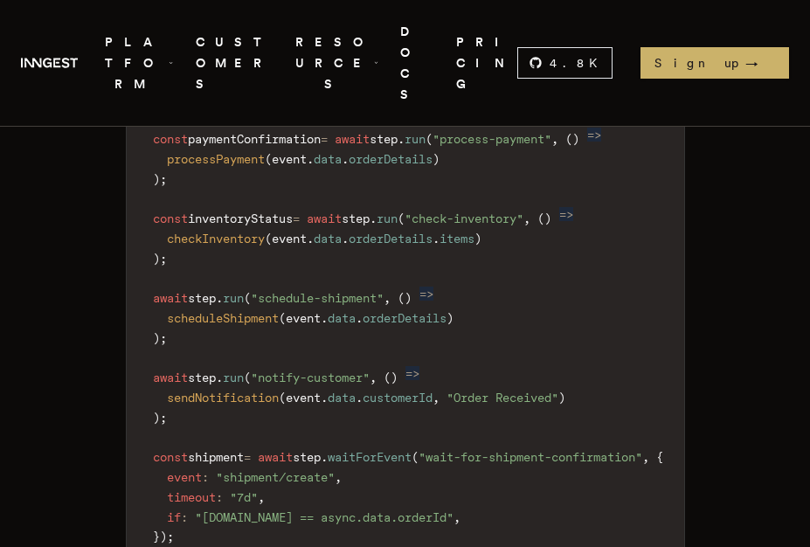
scroll to position [0, 0]
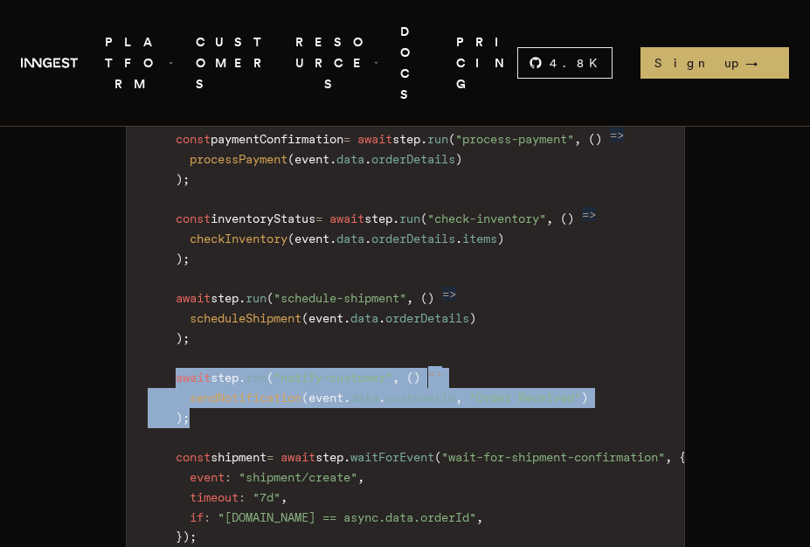
drag, startPoint x: 177, startPoint y: 237, endPoint x: 335, endPoint y: 272, distance: 161.1
click at [335, 272] on code "const orderProcessingWorkflow = inngest . createFunction ( { id : "Order Proces…" at bounding box center [417, 377] width 580 height 663
click at [259, 275] on code "const orderProcessingWorkflow = inngest . createFunction ( { id : "Order Proces…" at bounding box center [417, 377] width 580 height 663
drag, startPoint x: 233, startPoint y: 272, endPoint x: 140, endPoint y: 234, distance: 100.7
click at [140, 234] on code "const orderProcessingWorkflow = inngest . createFunction ( { id : "Order Proces…" at bounding box center [417, 377] width 580 height 663
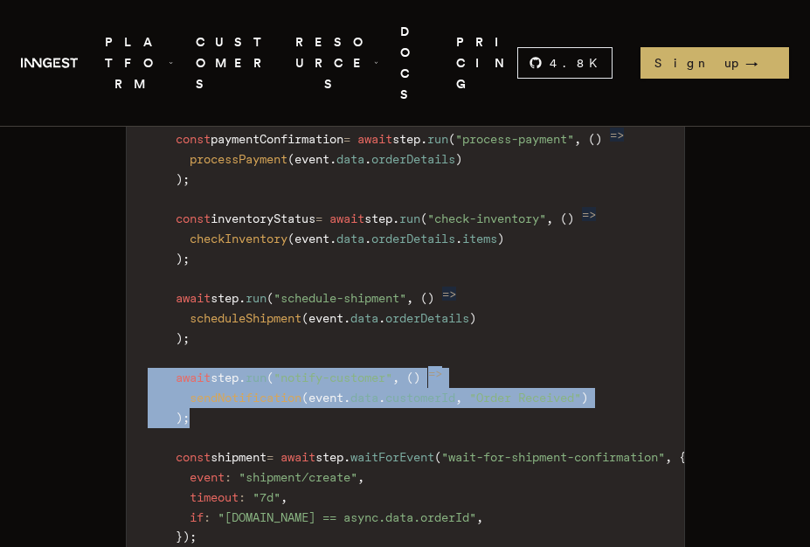
click at [241, 390] on span "sendNotification" at bounding box center [246, 397] width 112 height 14
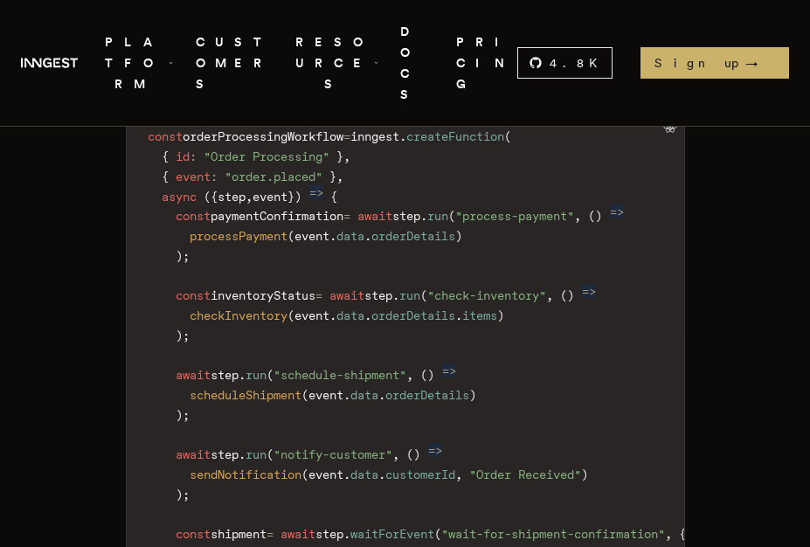
scroll to position [4245, 0]
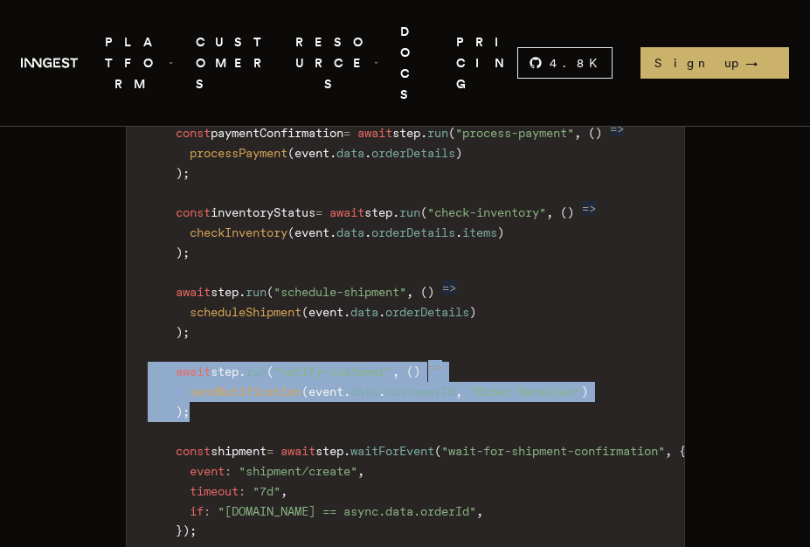
drag, startPoint x: 217, startPoint y: 276, endPoint x: 118, endPoint y: 224, distance: 111.8
click at [250, 384] on span "sendNotification" at bounding box center [246, 391] width 112 height 14
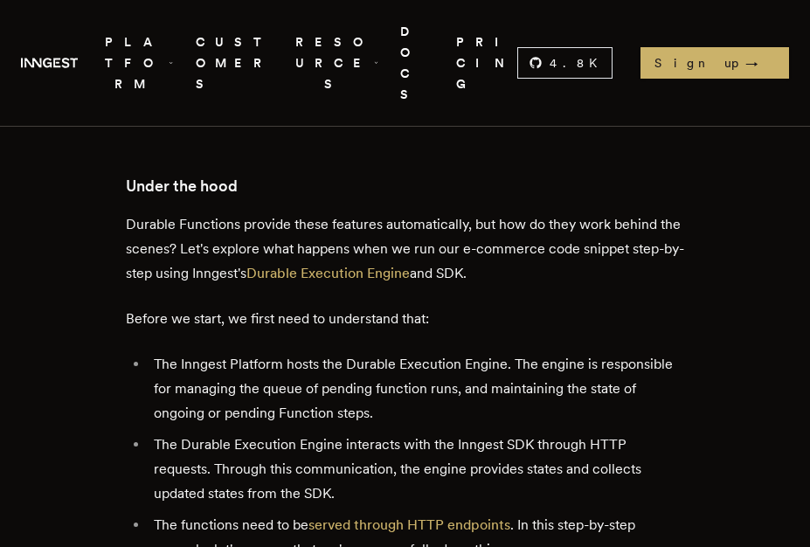
scroll to position [5708, 0]
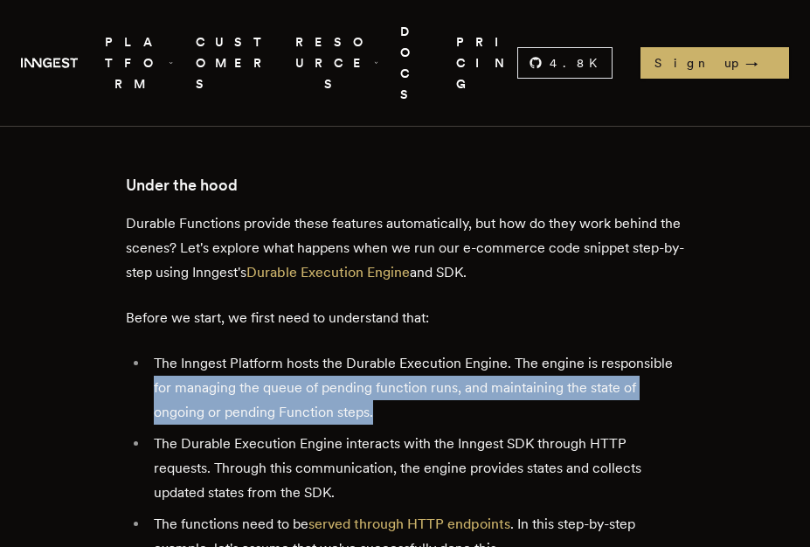
drag, startPoint x: 151, startPoint y: 224, endPoint x: 626, endPoint y: 244, distance: 475.6
click at [626, 351] on li "The Inngest Platform hosts the Durable Execution Engine. The engine is responsi…" at bounding box center [416, 387] width 536 height 73
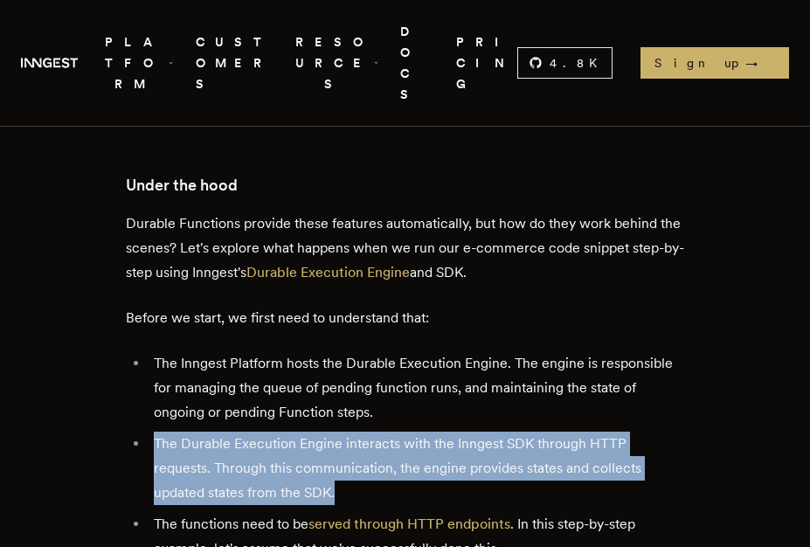
drag, startPoint x: 153, startPoint y: 284, endPoint x: 668, endPoint y: 327, distance: 517.1
click at [668, 432] on li "The Durable Execution Engine interacts with the Inngest SDK through HTTP reques…" at bounding box center [416, 468] width 536 height 73
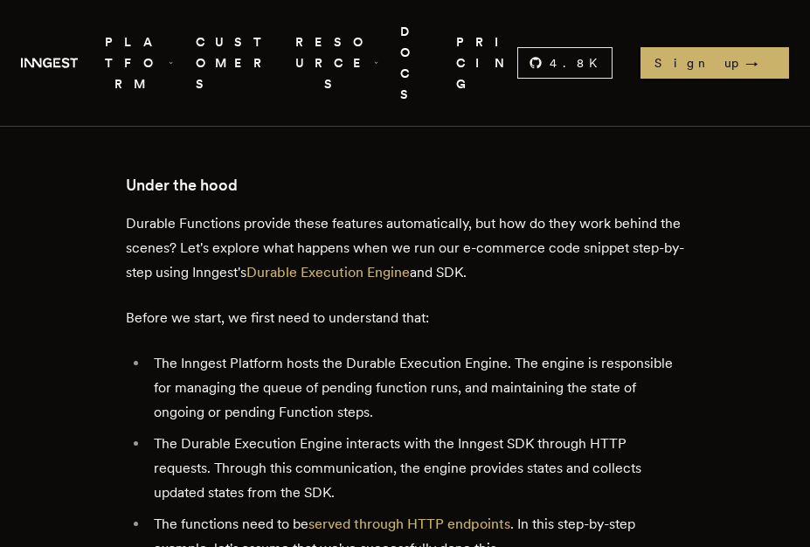
click at [582, 512] on li "The functions need to be served through HTTP endpoints . In this step-by-step e…" at bounding box center [416, 536] width 536 height 49
click at [435, 515] on link "served through HTTP endpoints" at bounding box center [409, 523] width 202 height 17
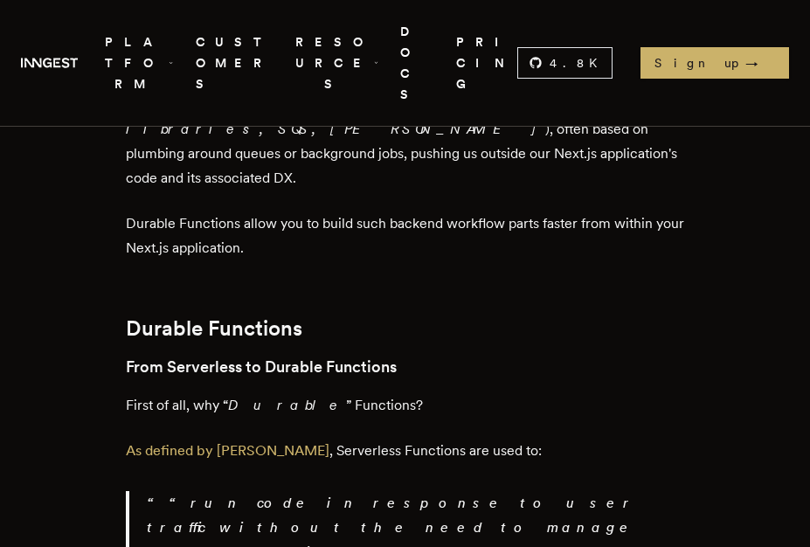
scroll to position [1652, 0]
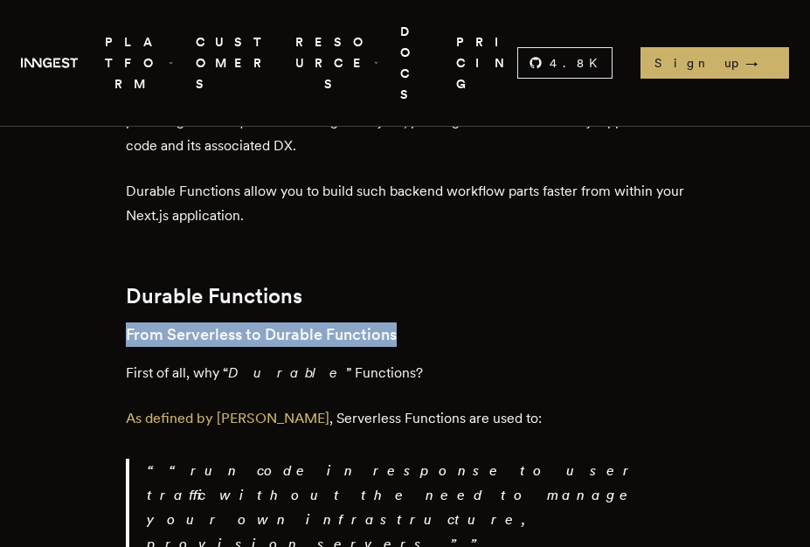
drag, startPoint x: 126, startPoint y: 231, endPoint x: 392, endPoint y: 237, distance: 266.5
click at [392, 322] on h3 "From Serverless to Durable Functions" at bounding box center [405, 334] width 559 height 24
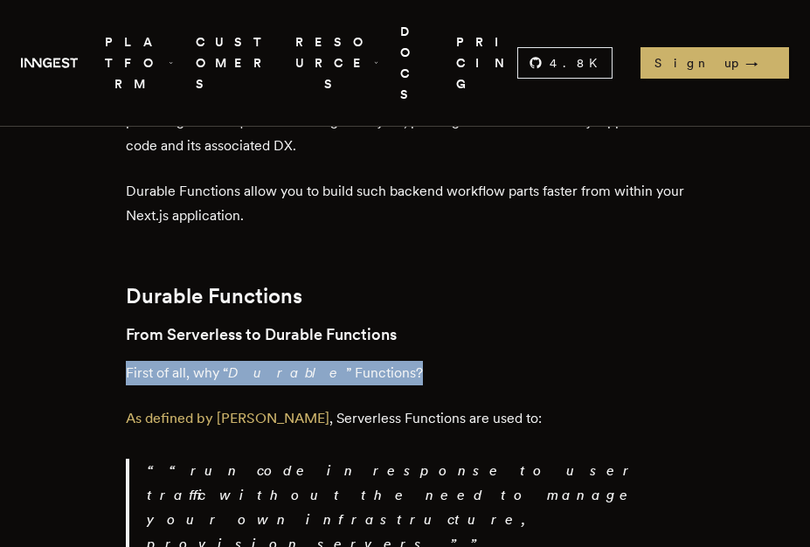
drag, startPoint x: 119, startPoint y: 269, endPoint x: 356, endPoint y: 271, distance: 236.7
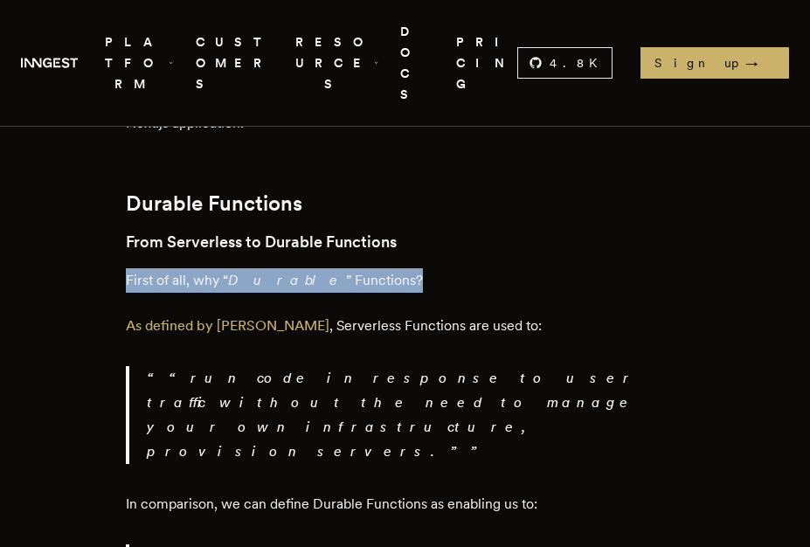
scroll to position [1745, 0]
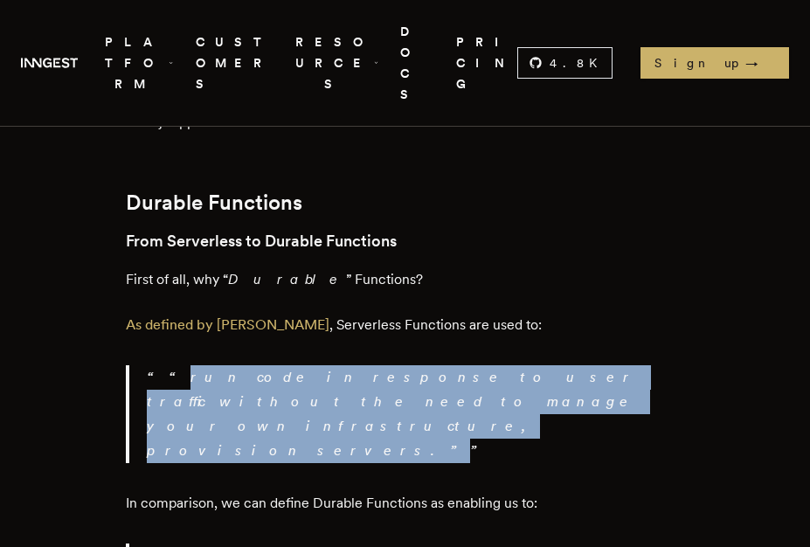
drag, startPoint x: 157, startPoint y: 276, endPoint x: 597, endPoint y: 296, distance: 439.8
click at [597, 365] on p "“ run code in response to user traffic without the need to manage your own infr…" at bounding box center [416, 414] width 538 height 98
click at [458, 365] on p "“ run code in response to user traffic without the need to manage your own infr…" at bounding box center [416, 414] width 538 height 98
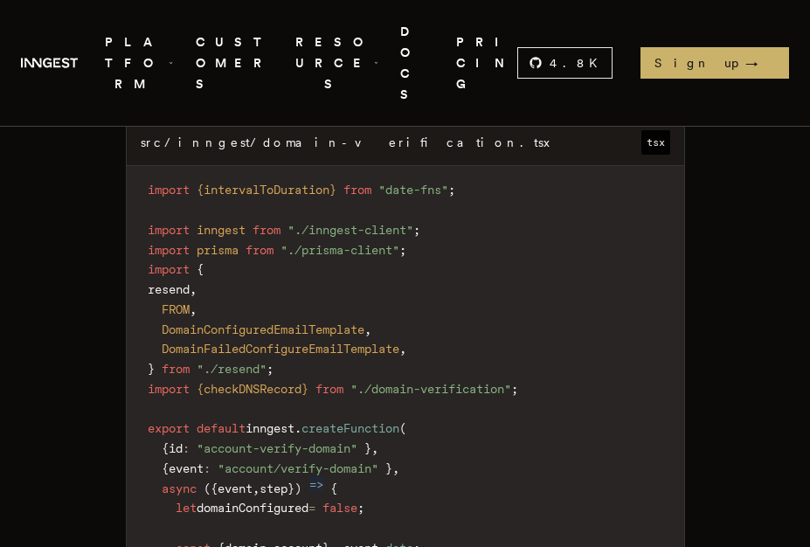
scroll to position [6042, 0]
drag, startPoint x: 173, startPoint y: 303, endPoint x: 466, endPoint y: 305, distance: 292.6
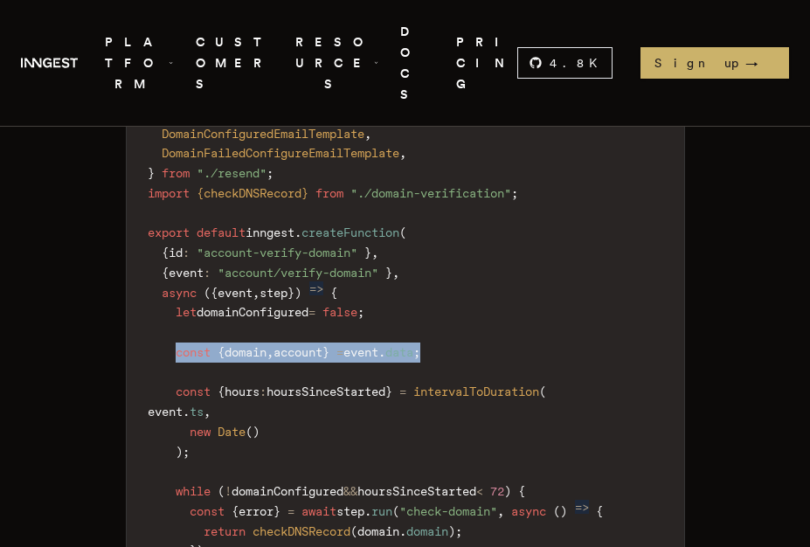
scroll to position [6242, 0]
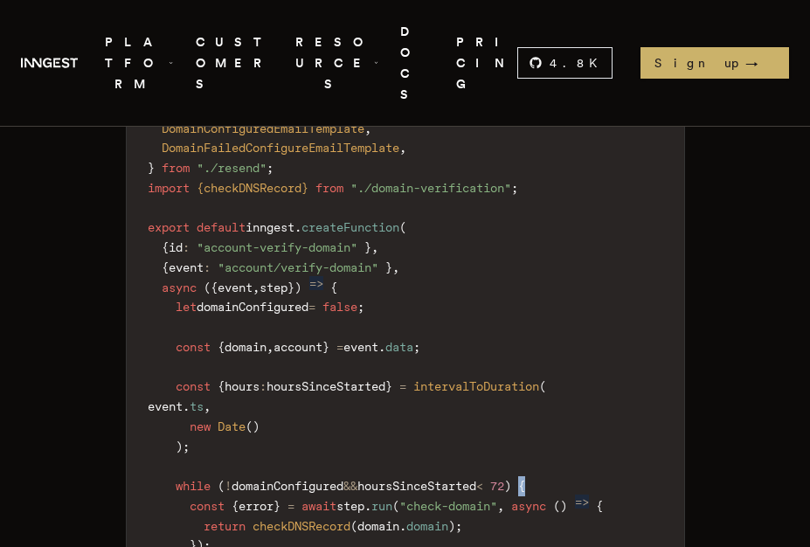
drag, startPoint x: 556, startPoint y: 244, endPoint x: 568, endPoint y: 245, distance: 11.4
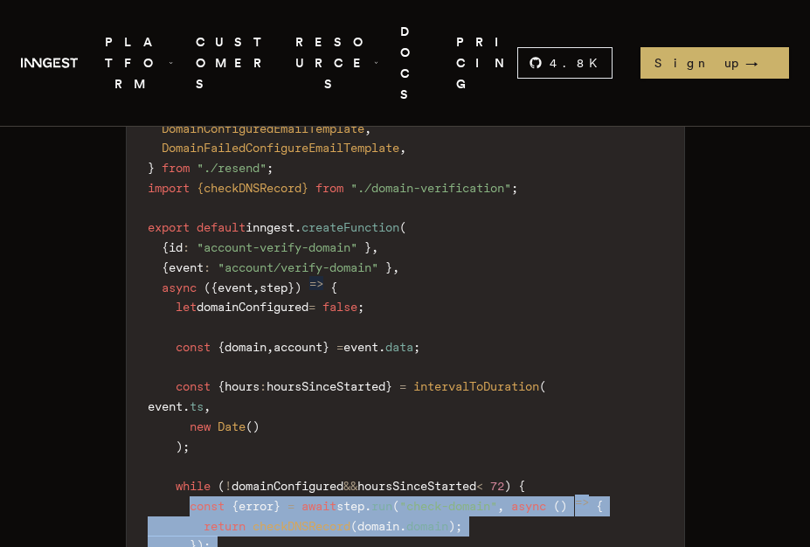
drag, startPoint x: 190, startPoint y: 271, endPoint x: 517, endPoint y: 440, distance: 368.8
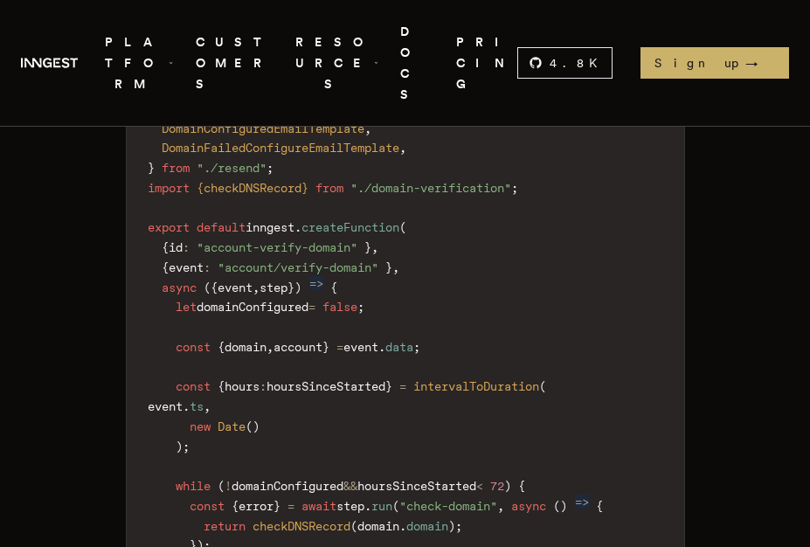
scroll to position [6255, 0]
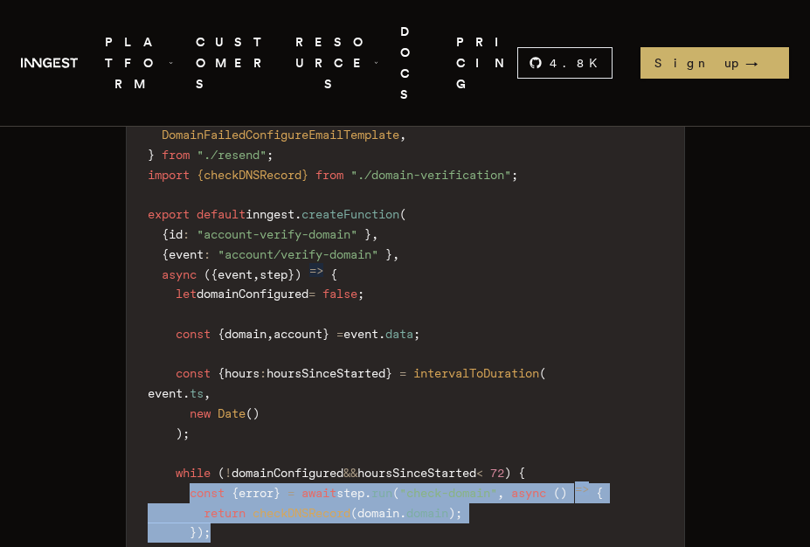
drag, startPoint x: 192, startPoint y: 252, endPoint x: 290, endPoint y: 293, distance: 105.8
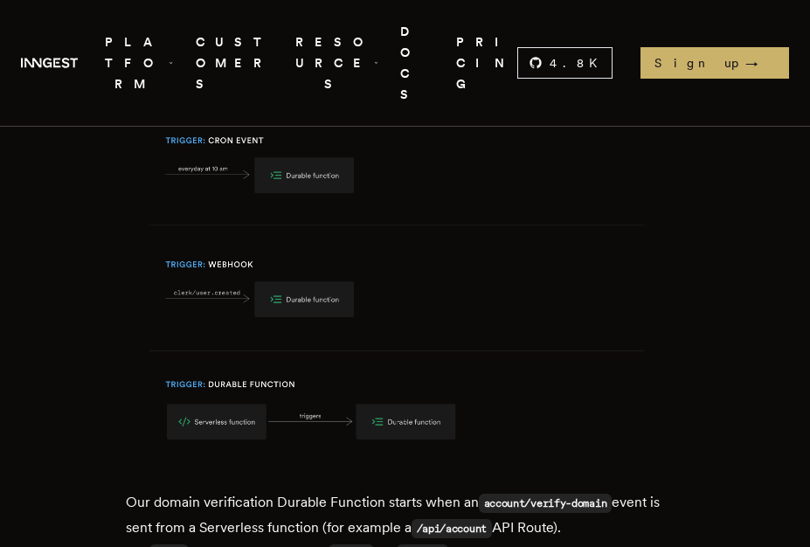
scroll to position [9222, 0]
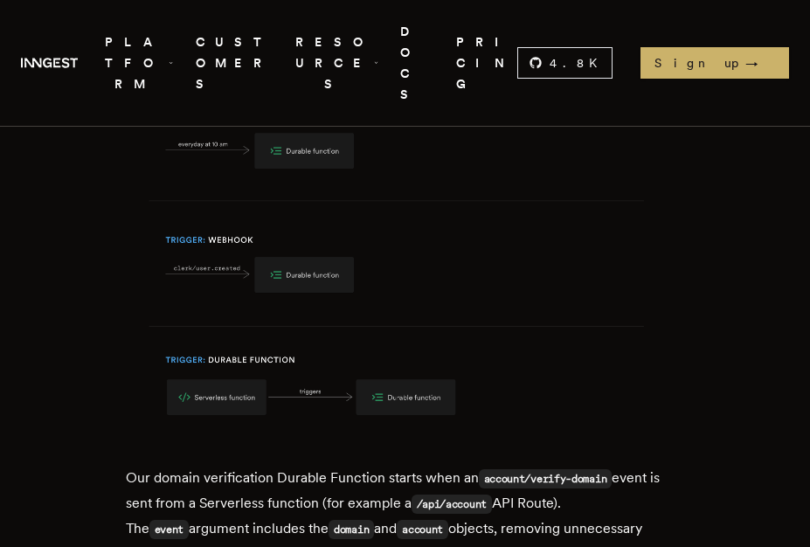
drag, startPoint x: 125, startPoint y: 267, endPoint x: 595, endPoint y: 273, distance: 470.0
drag, startPoint x: 124, startPoint y: 312, endPoint x: 560, endPoint y: 309, distance: 435.9
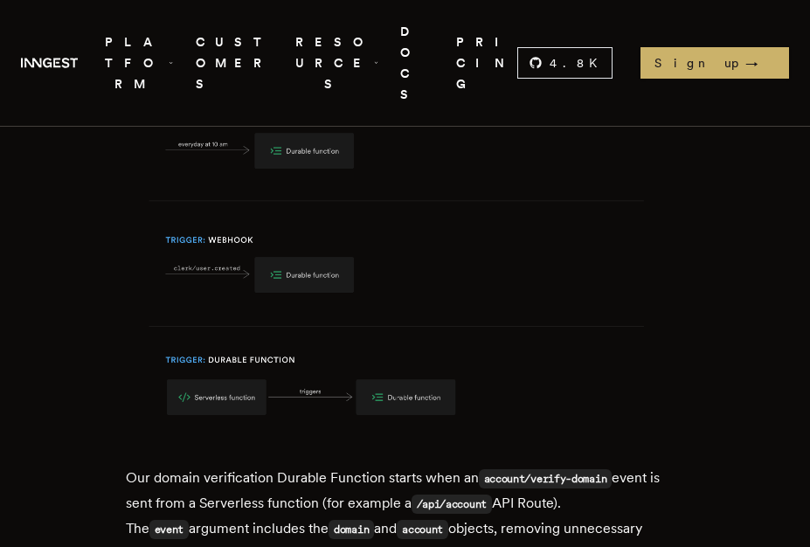
drag, startPoint x: 158, startPoint y: 338, endPoint x: 458, endPoint y: 359, distance: 300.3
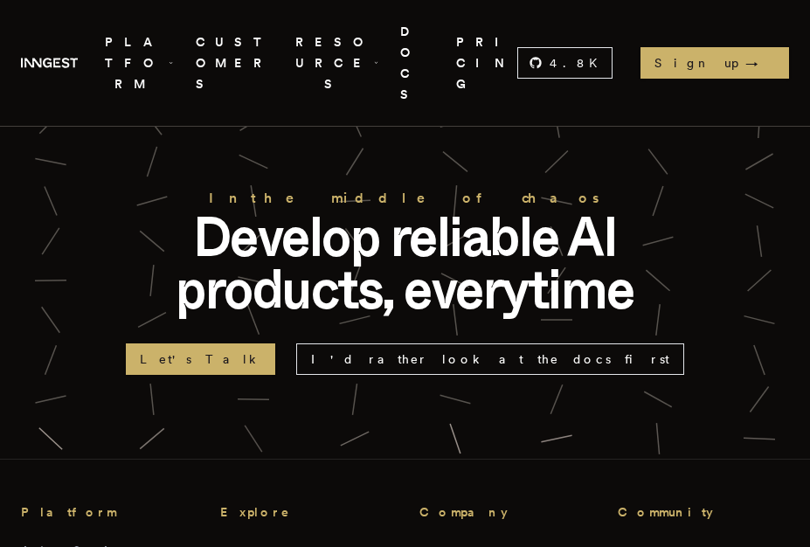
scroll to position [12795, 0]
